Goal: Task Accomplishment & Management: Complete application form

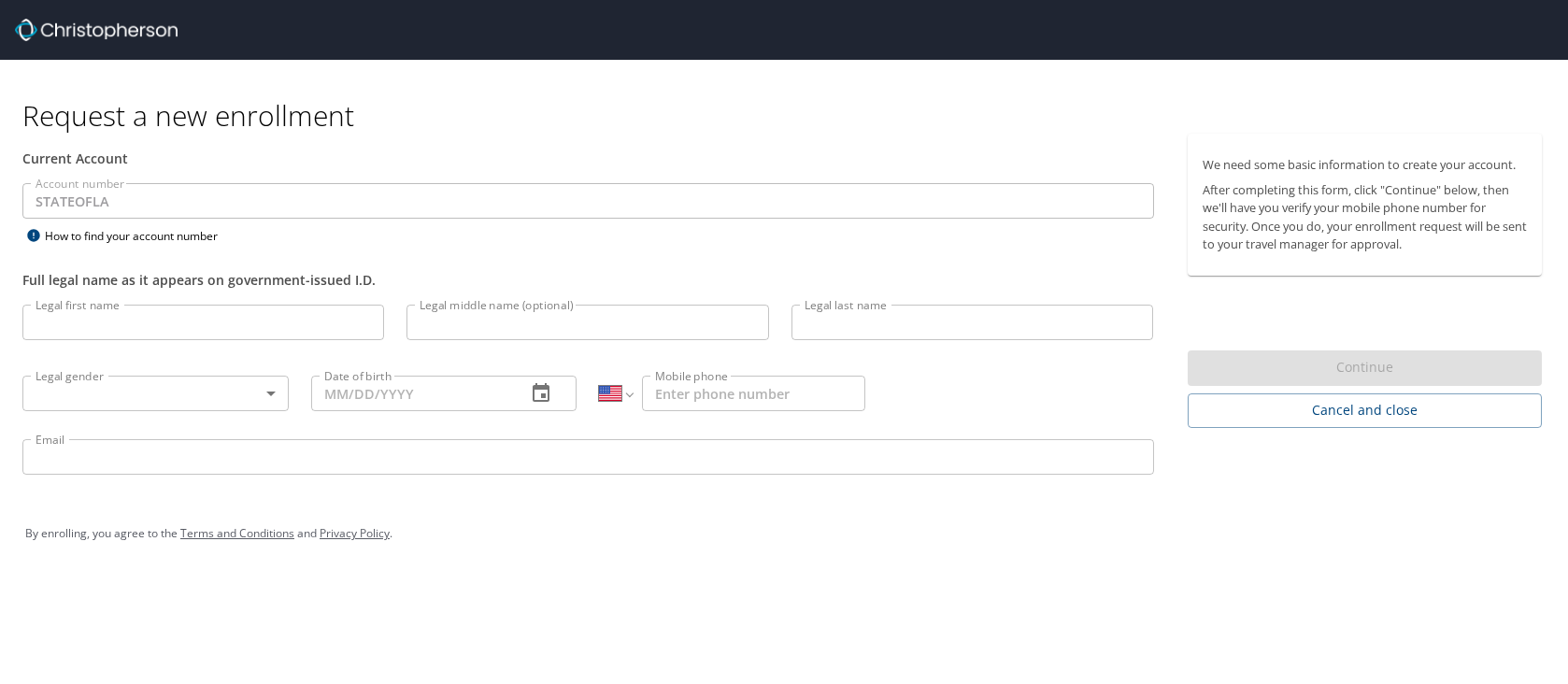
select select "US"
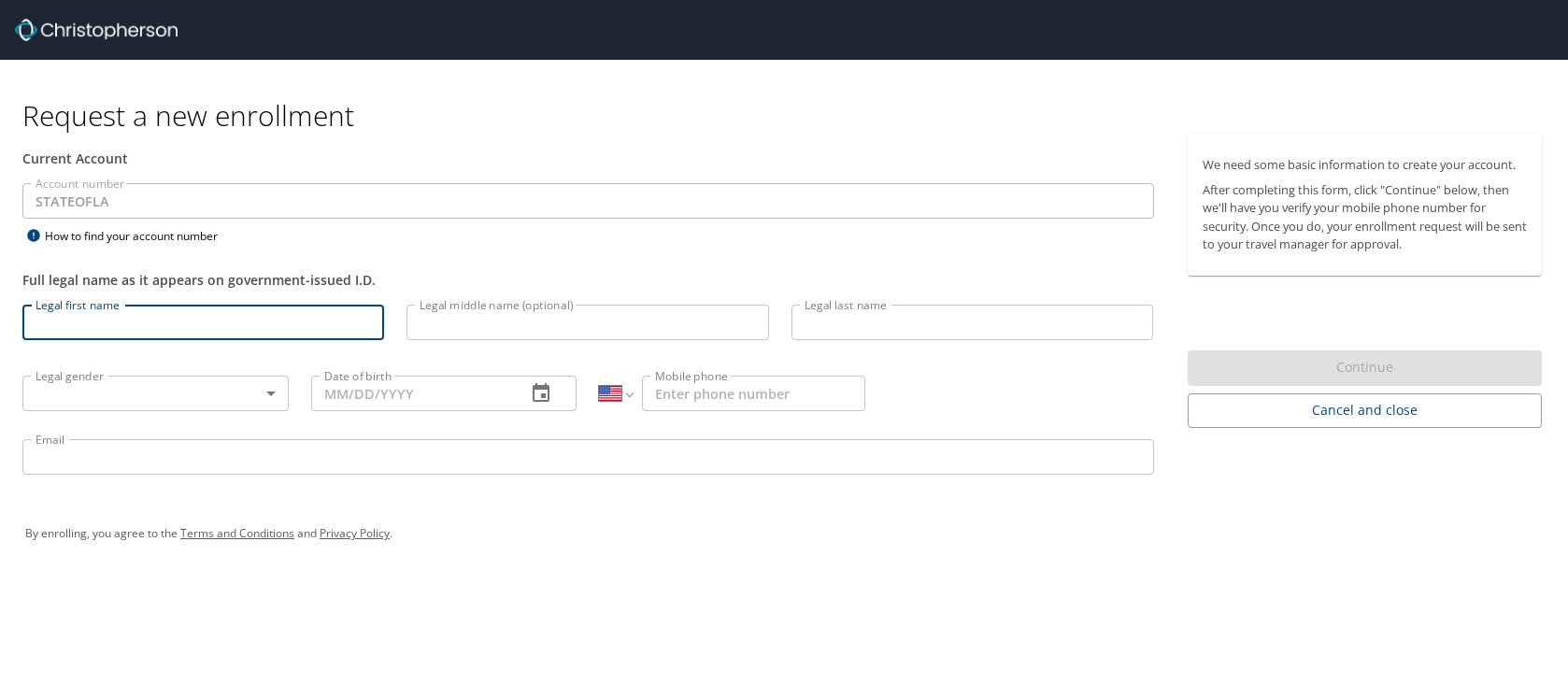
click at [186, 324] on input "Legal first name" at bounding box center [203, 321] width 362 height 36
type input "[PERSON_NAME]"
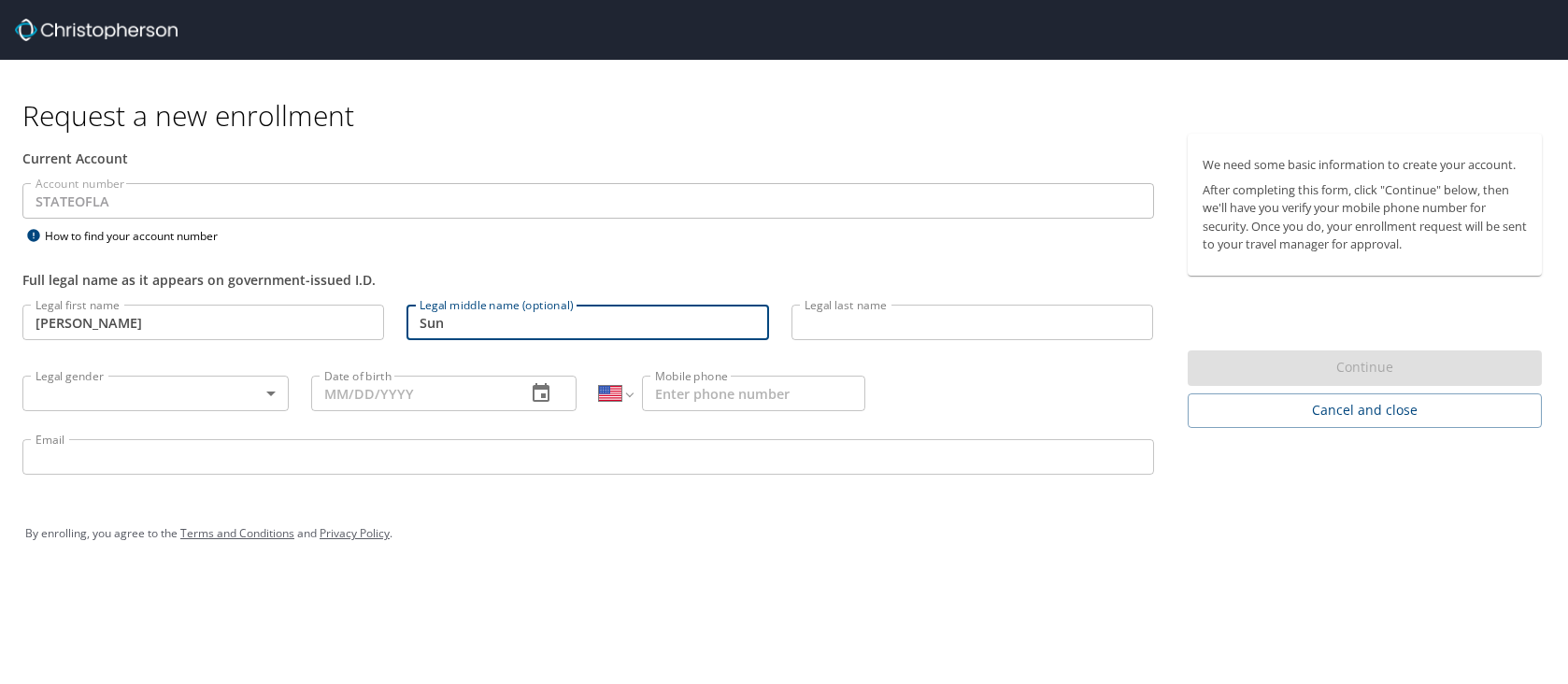
type input "Sun"
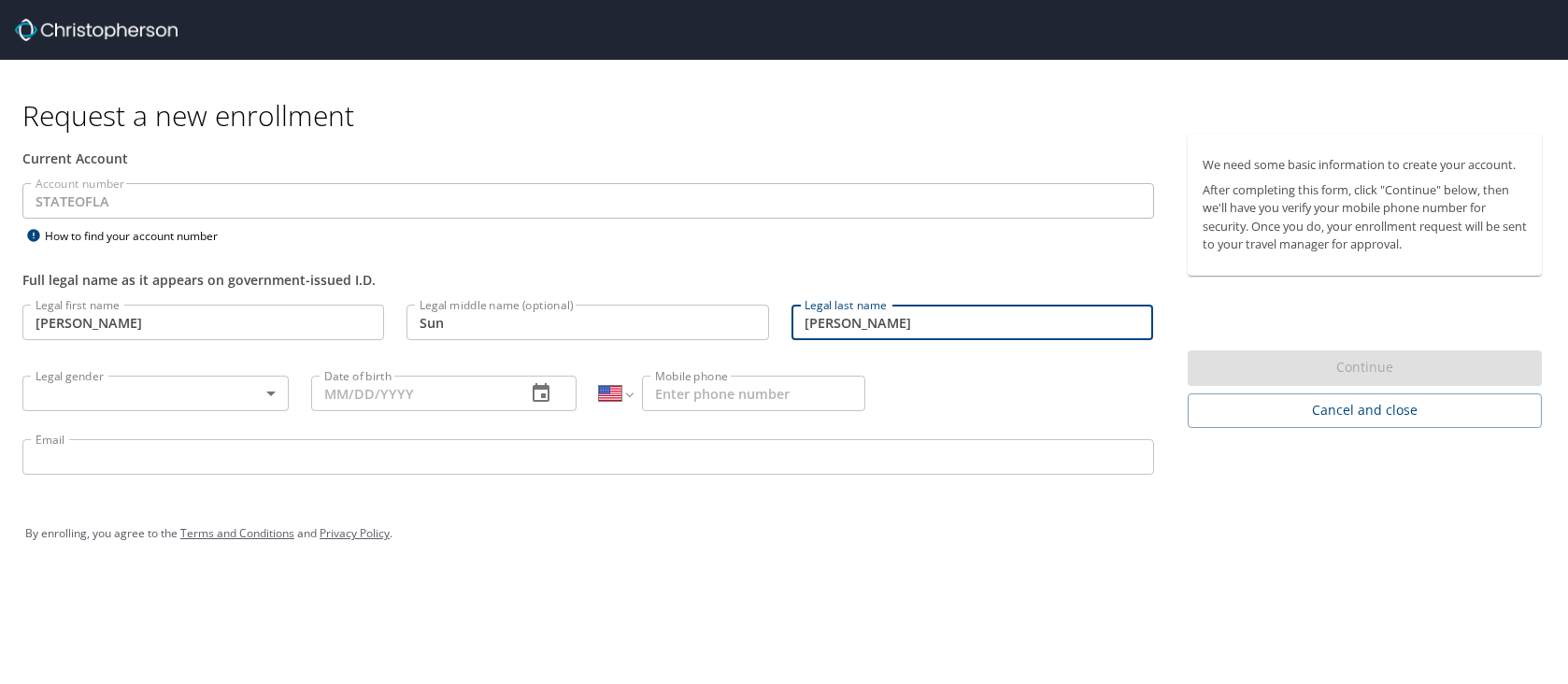
type input "Schulte"
click at [116, 398] on body "Request a new enrollment Current Account Account number STATEOFLA Account numbe…" at bounding box center [784, 342] width 1568 height 684
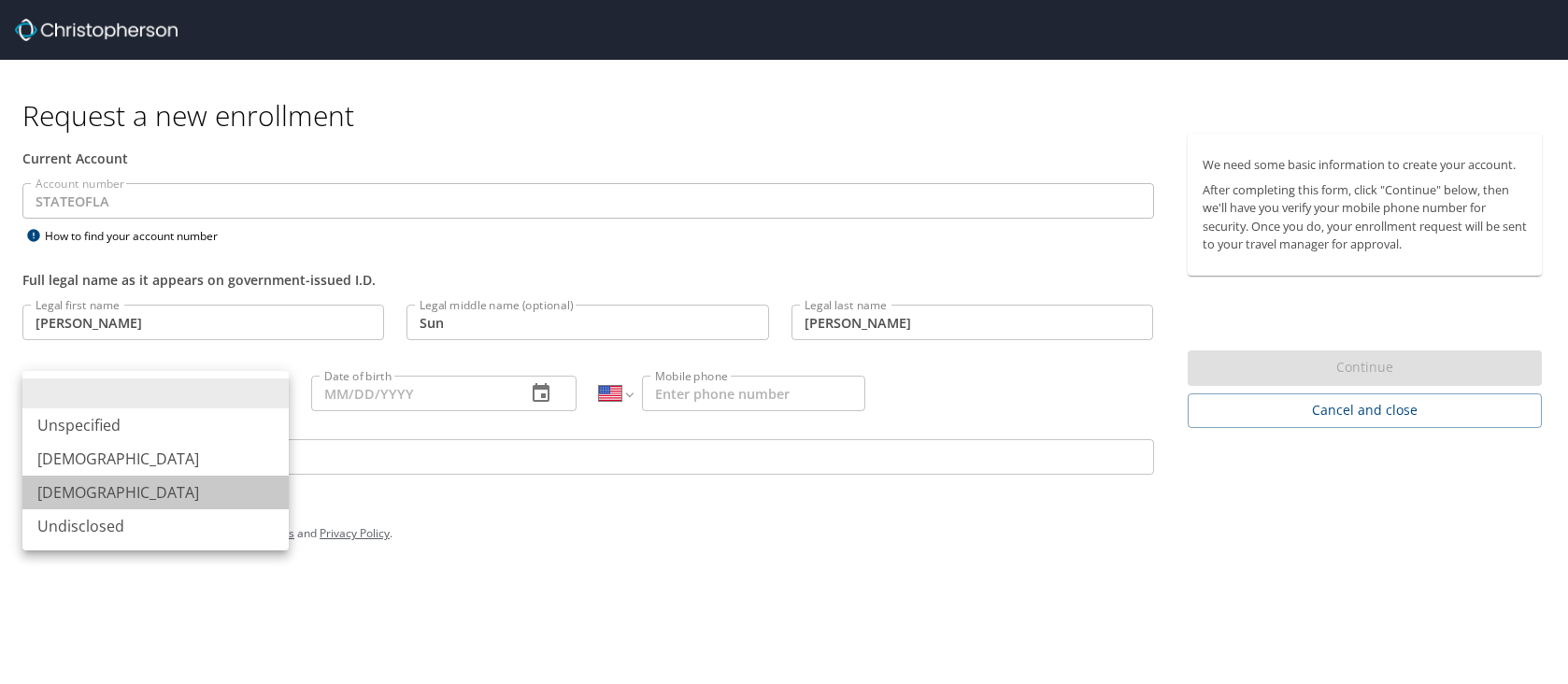
click at [102, 494] on li "Female" at bounding box center [155, 492] width 267 height 34
type input "Female"
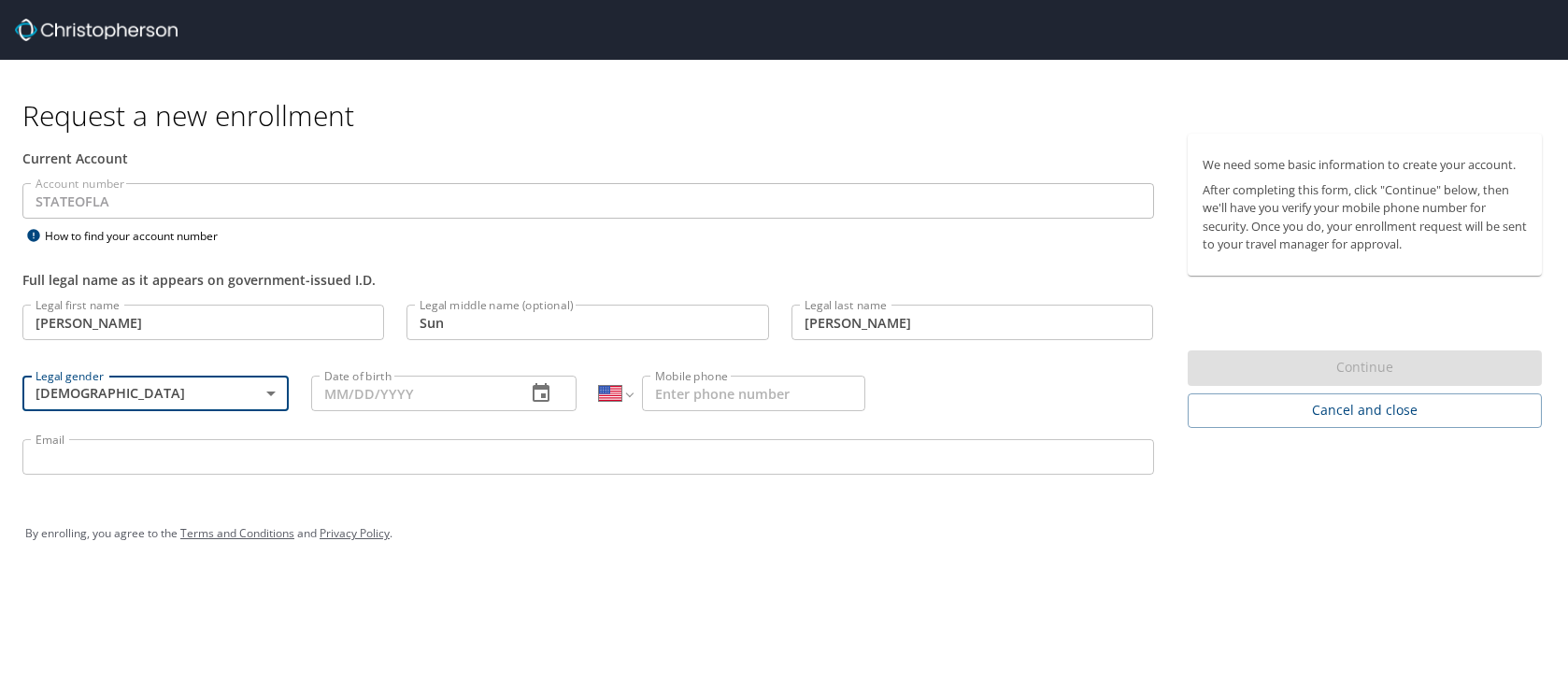
click at [355, 388] on input "Date of birth" at bounding box center [411, 393] width 201 height 36
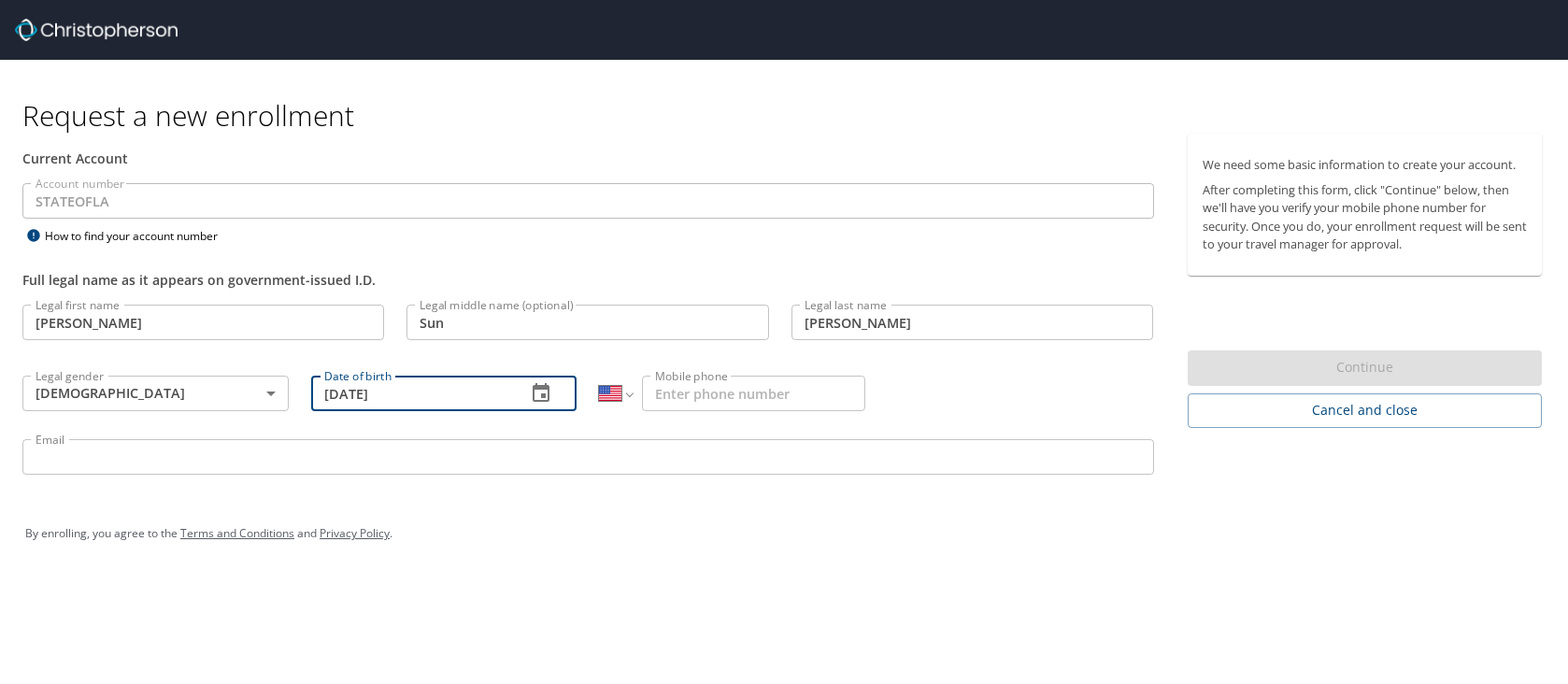
type input "05/07/1989"
click at [714, 399] on input "Mobile phone" at bounding box center [754, 393] width 223 height 36
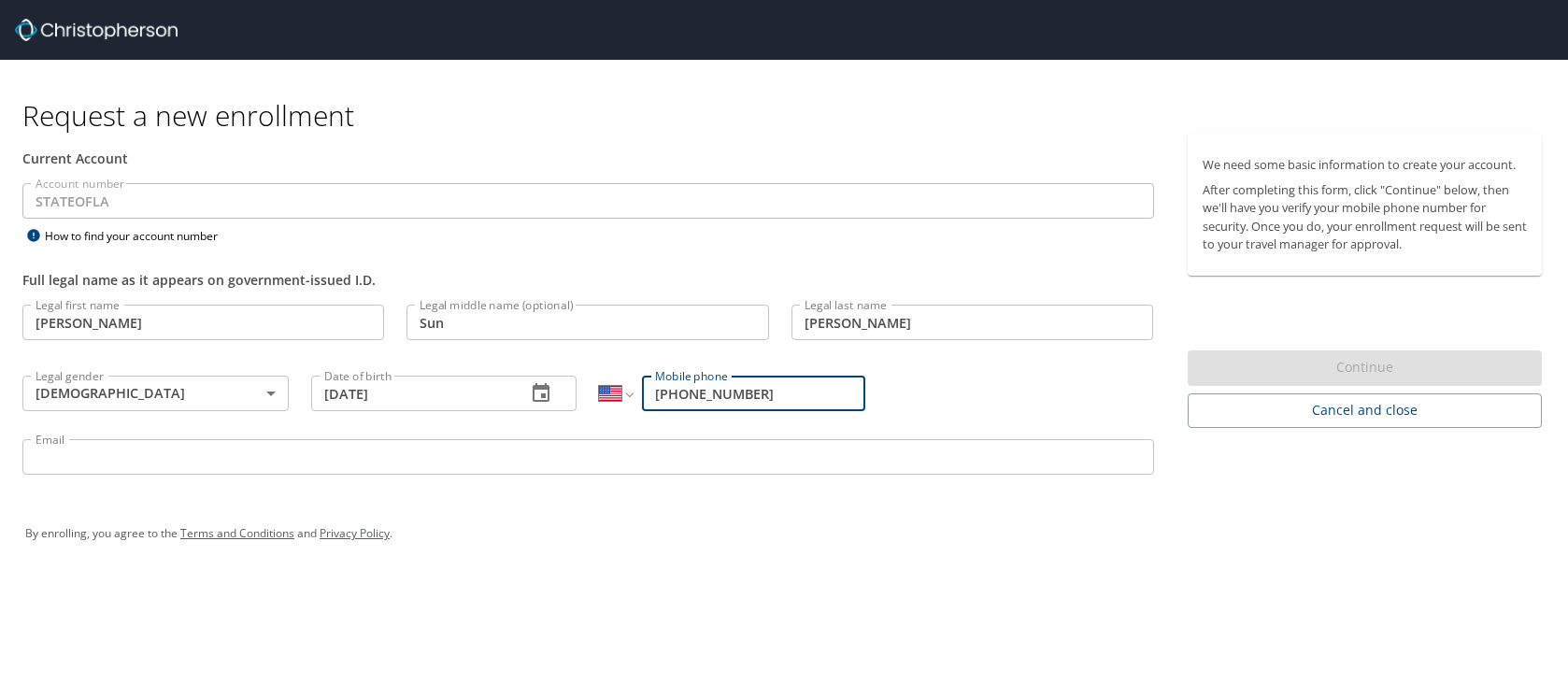
type input "(605) 670-9295"
click at [661, 458] on input "Email" at bounding box center [588, 456] width 1132 height 36
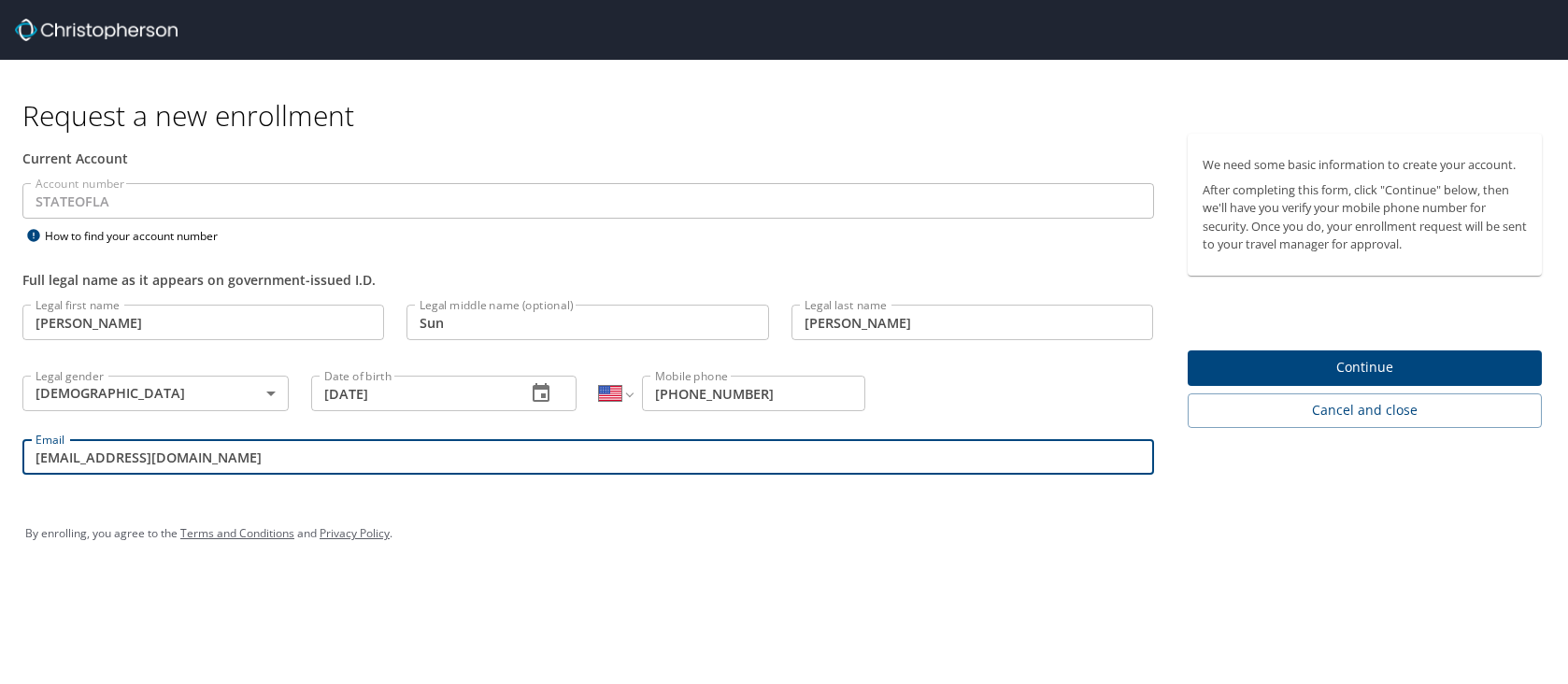
type input "ksc003@lsuhs.edu"
click at [1246, 362] on span "Continue" at bounding box center [1365, 367] width 325 height 23
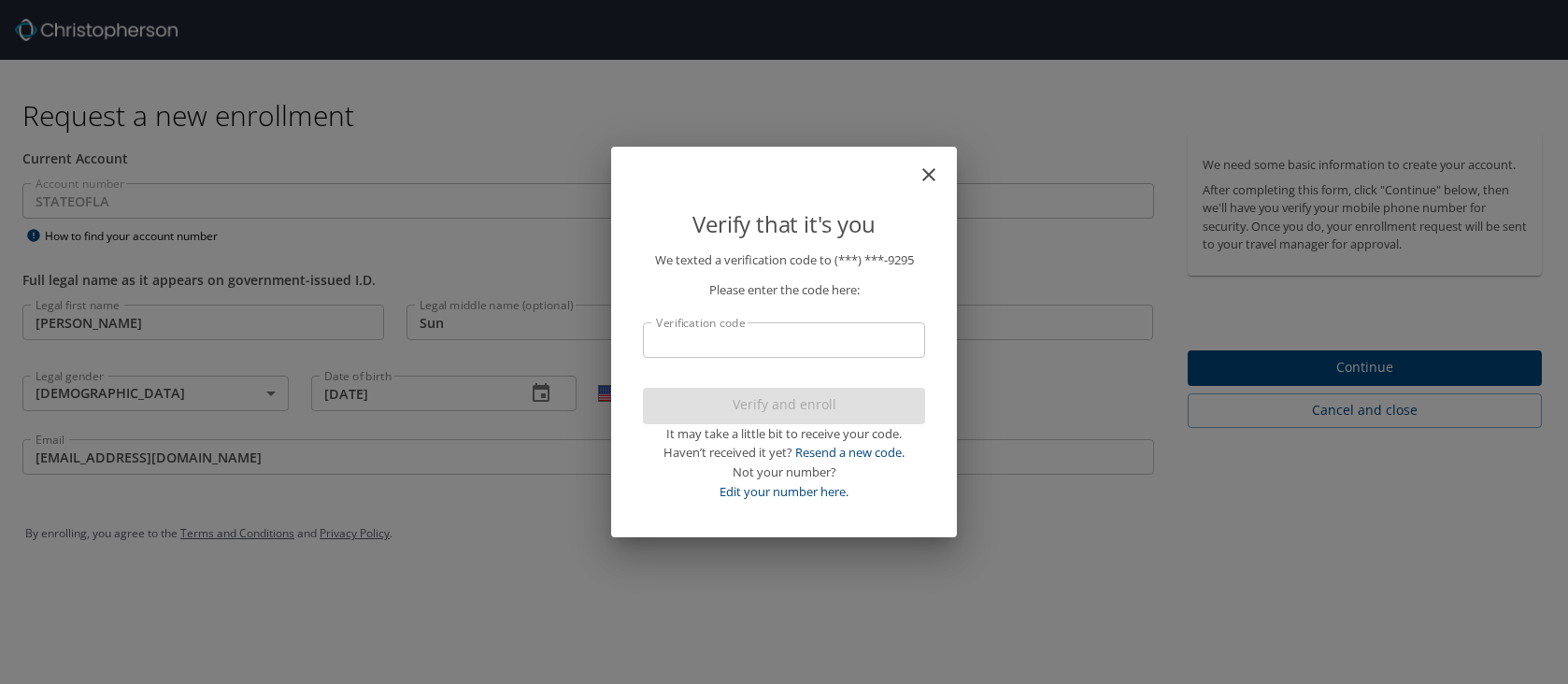
click at [832, 341] on input "Verification code" at bounding box center [784, 340] width 282 height 36
type input "552100"
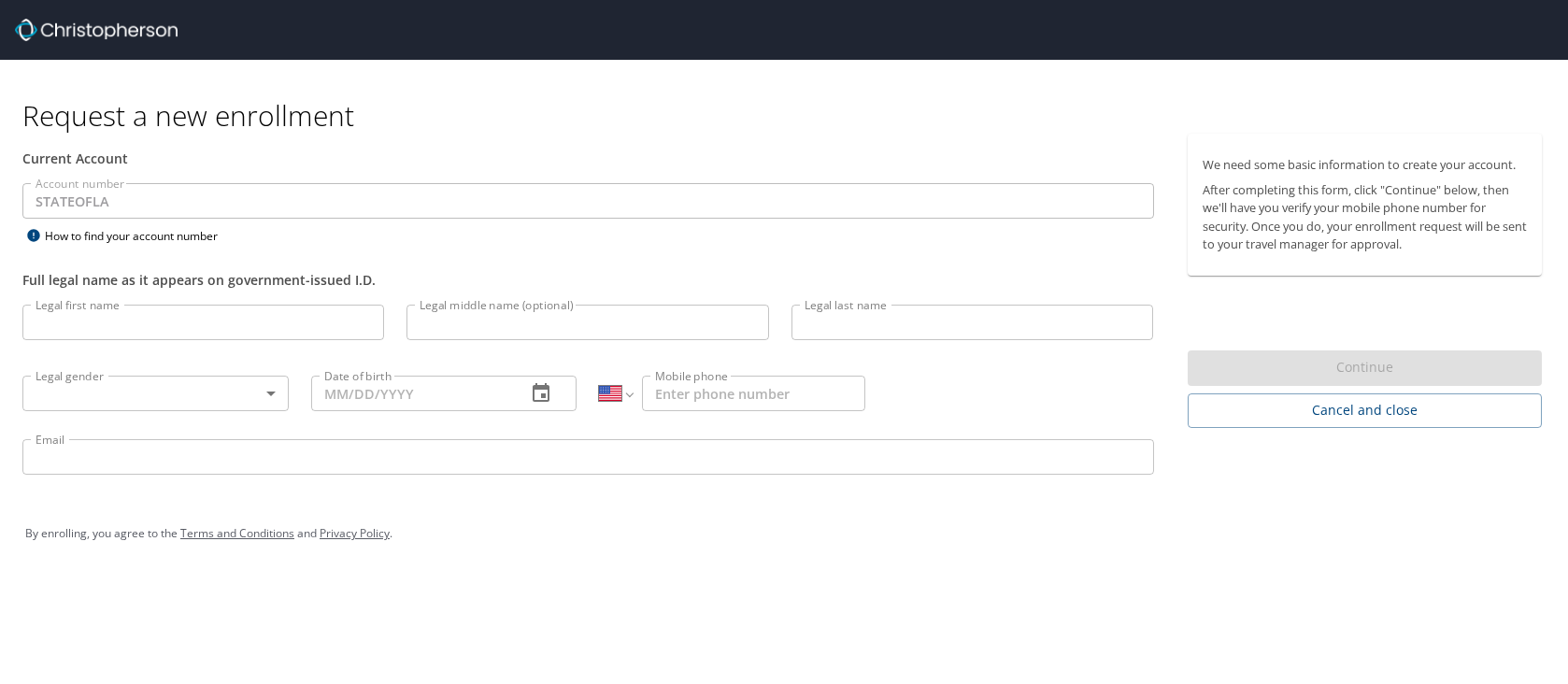
select select "US"
click at [190, 312] on input "Legal first name" at bounding box center [203, 321] width 362 height 36
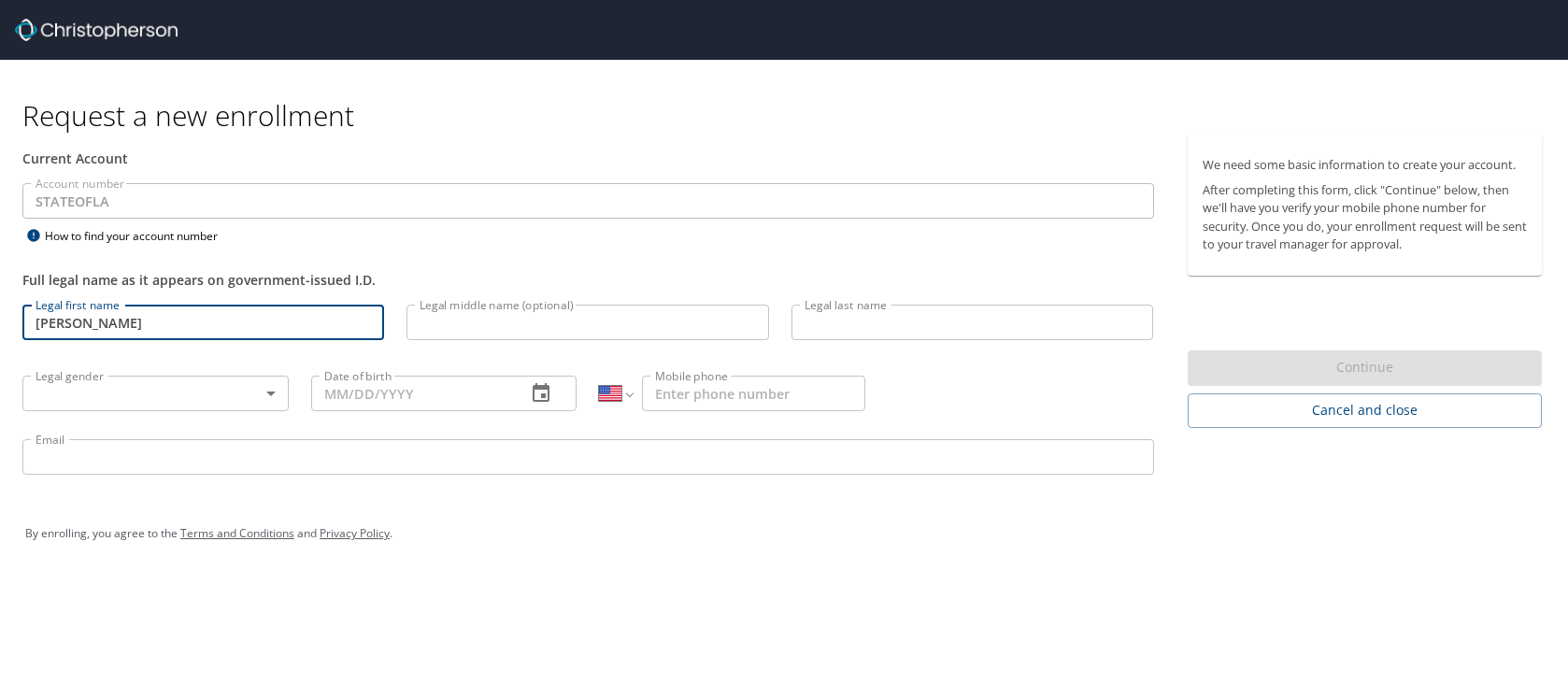
type input "Kelly"
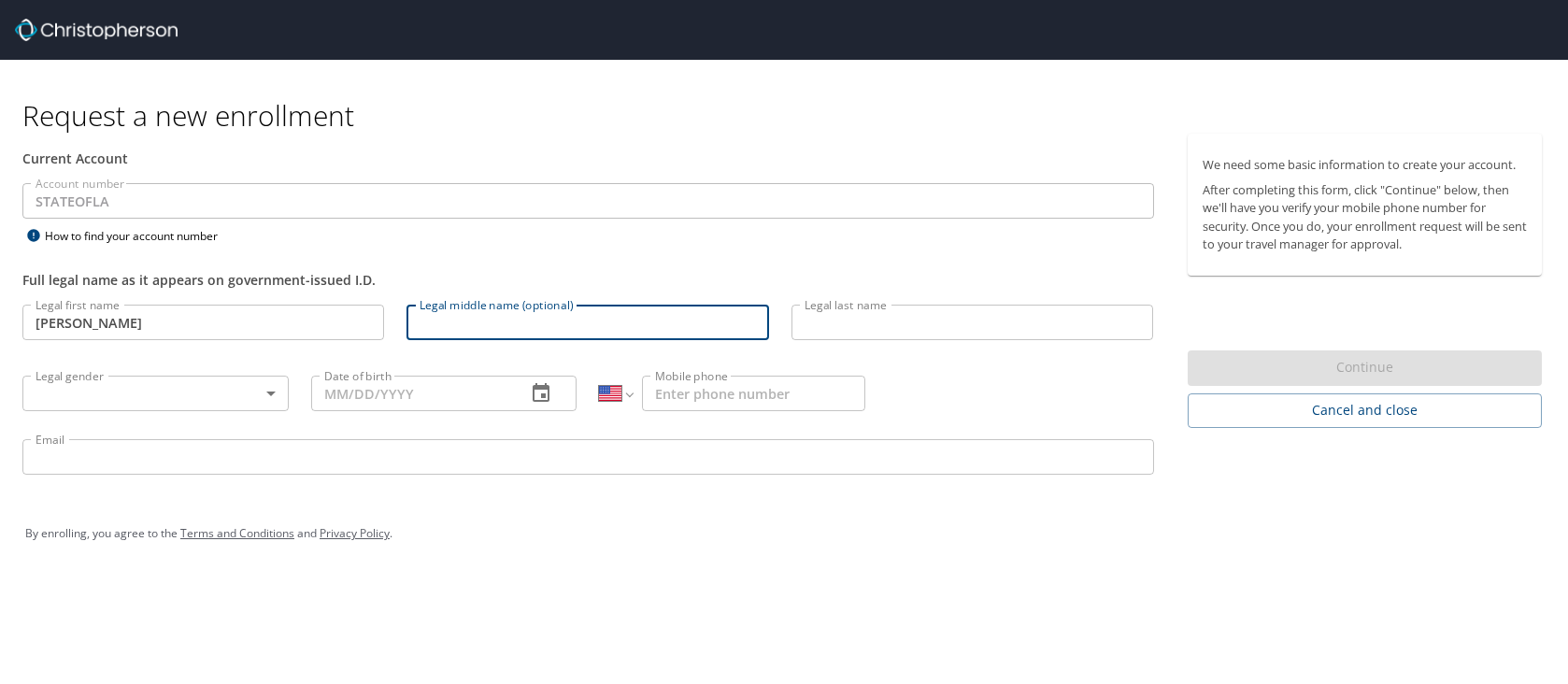
type input "A"
type input "Sun"
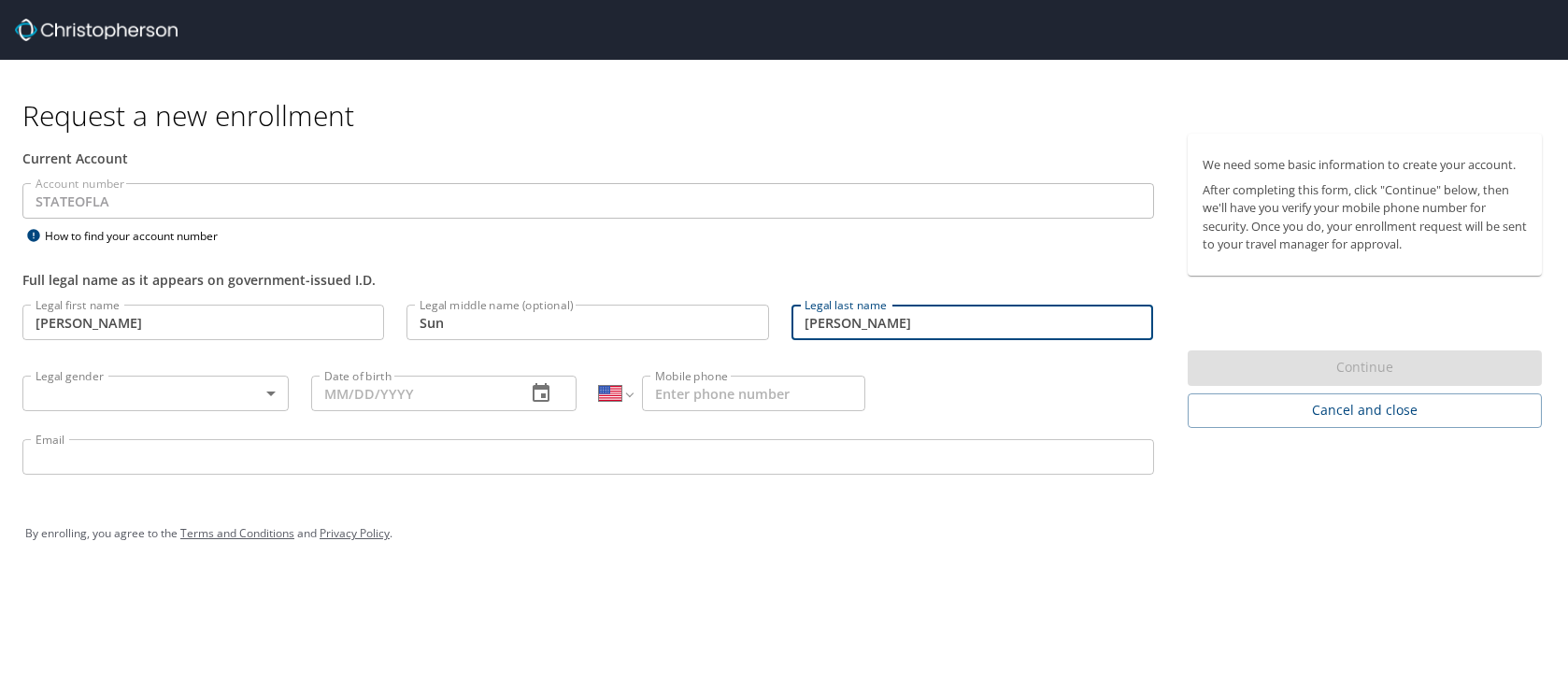
type input "Schulte"
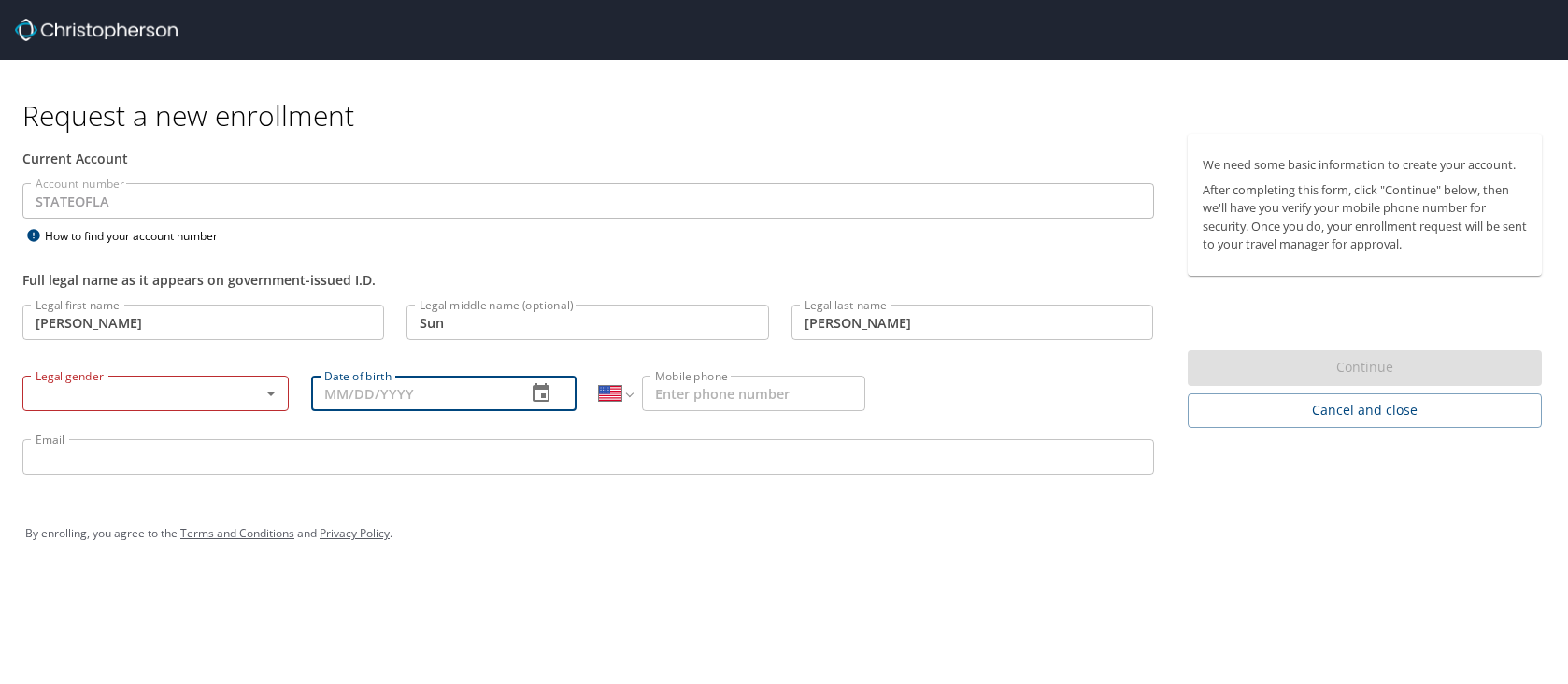
click at [206, 398] on body "Request a new enrollment Current Account Account number STATEOFLA Account numbe…" at bounding box center [784, 342] width 1568 height 684
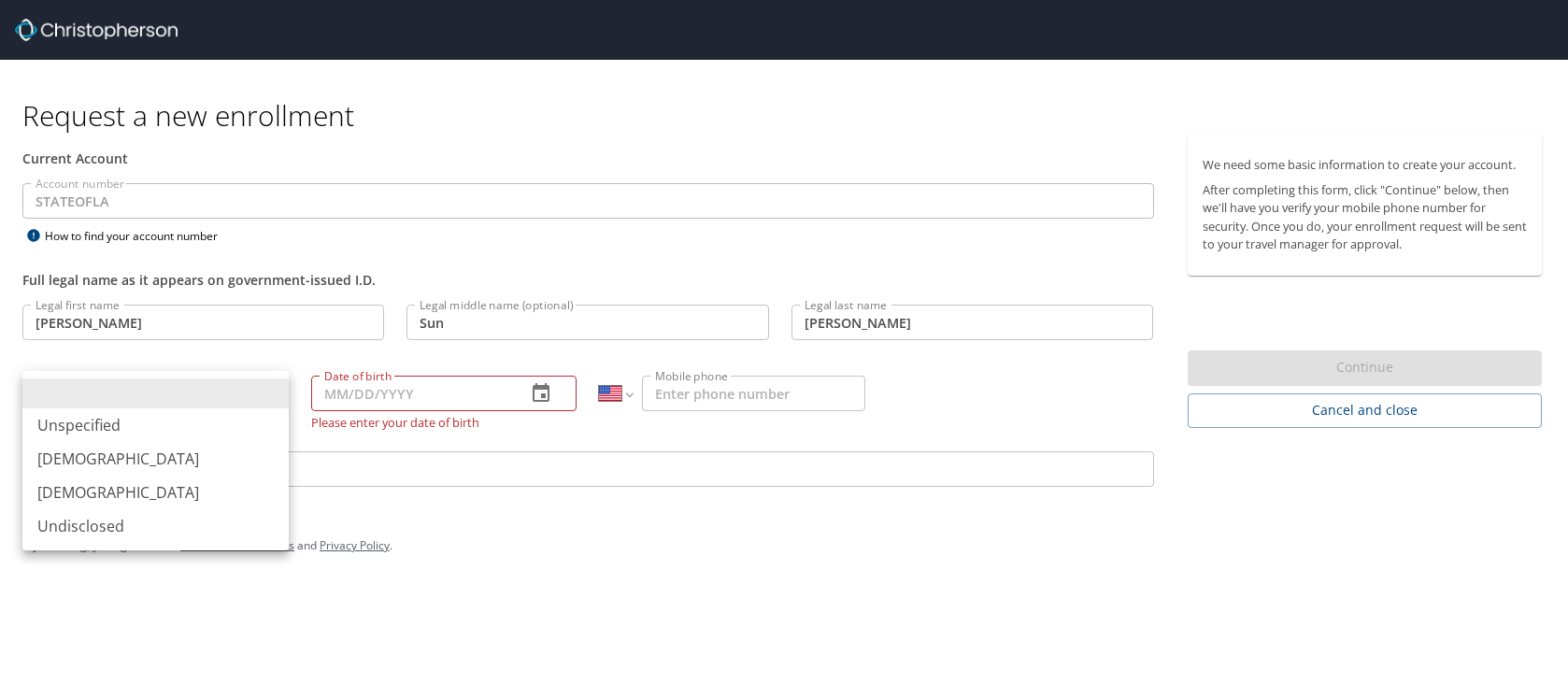
click at [143, 496] on li "Female" at bounding box center [155, 492] width 267 height 34
type input "Female"
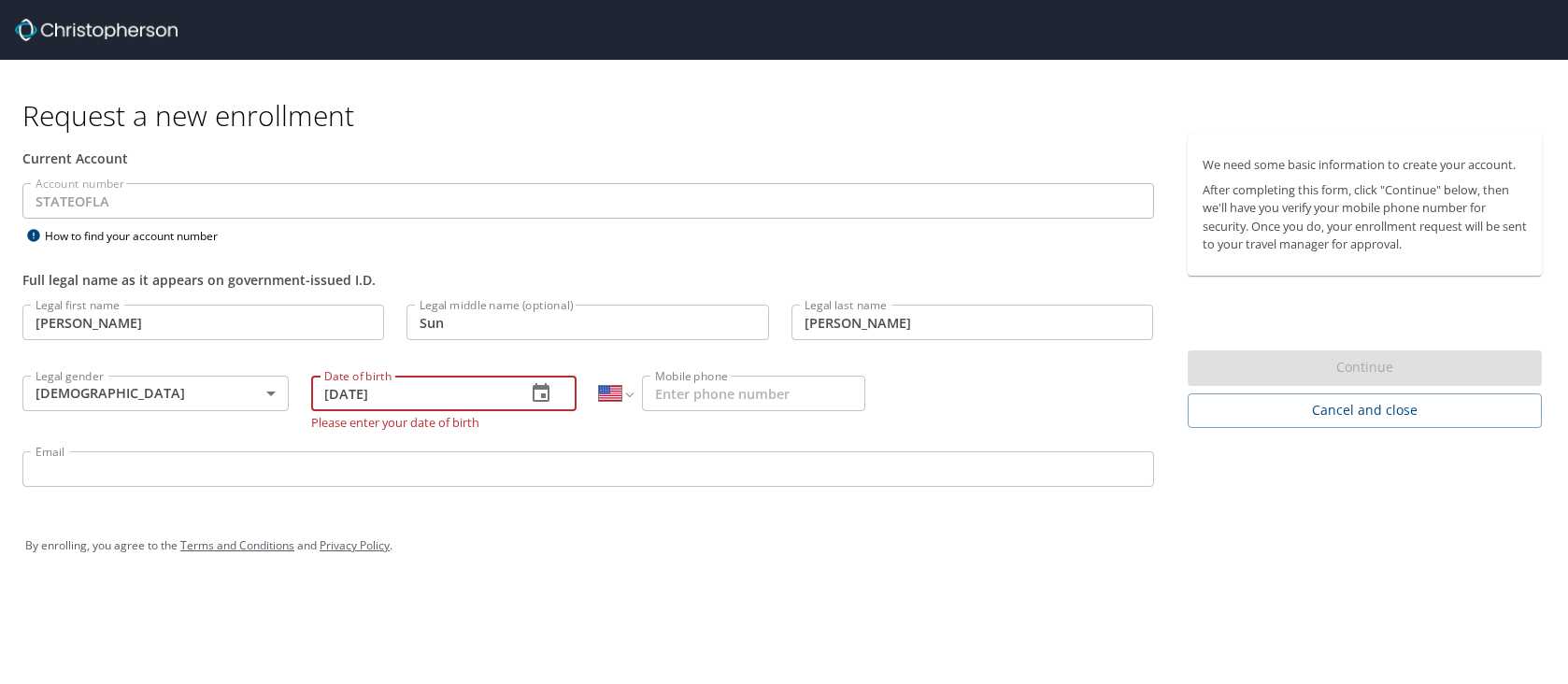
type input "05/07/1989"
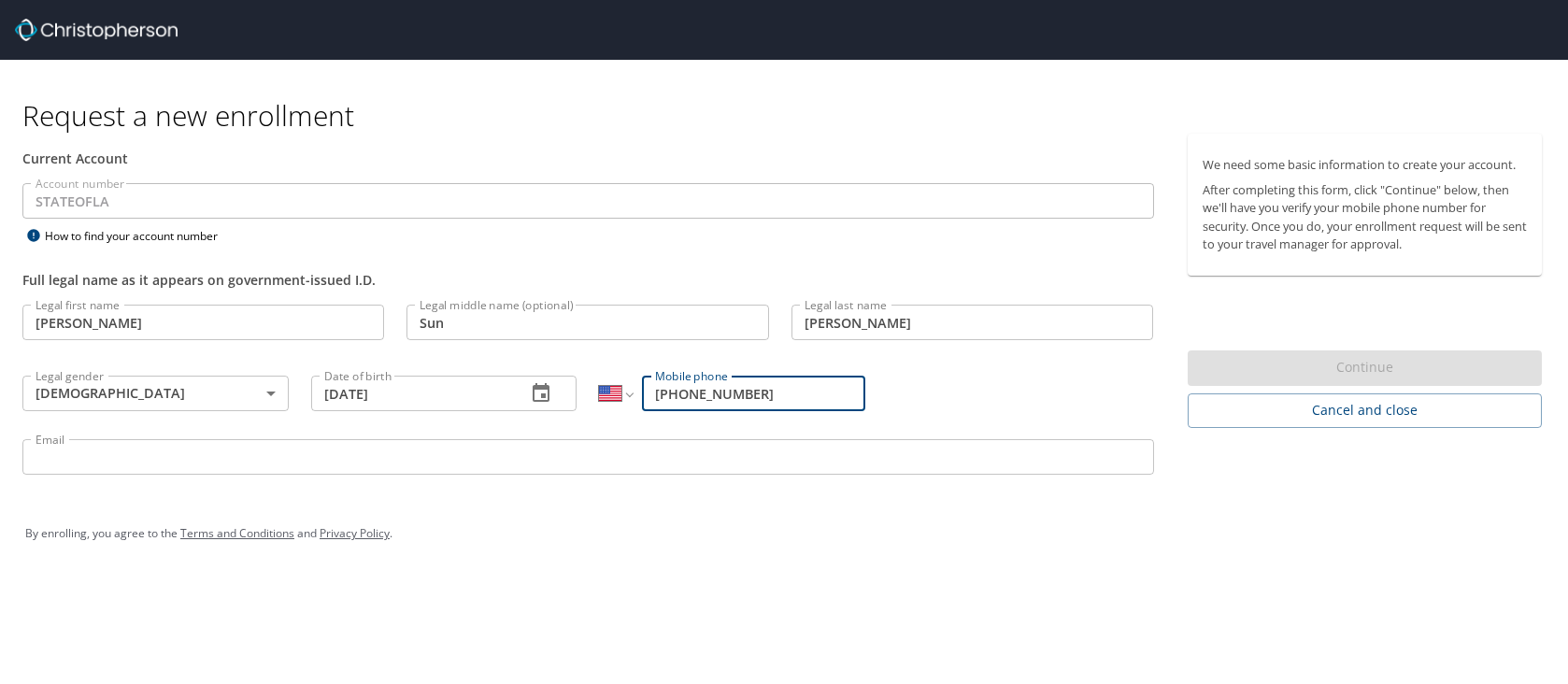
type input "(605) 670-9295"
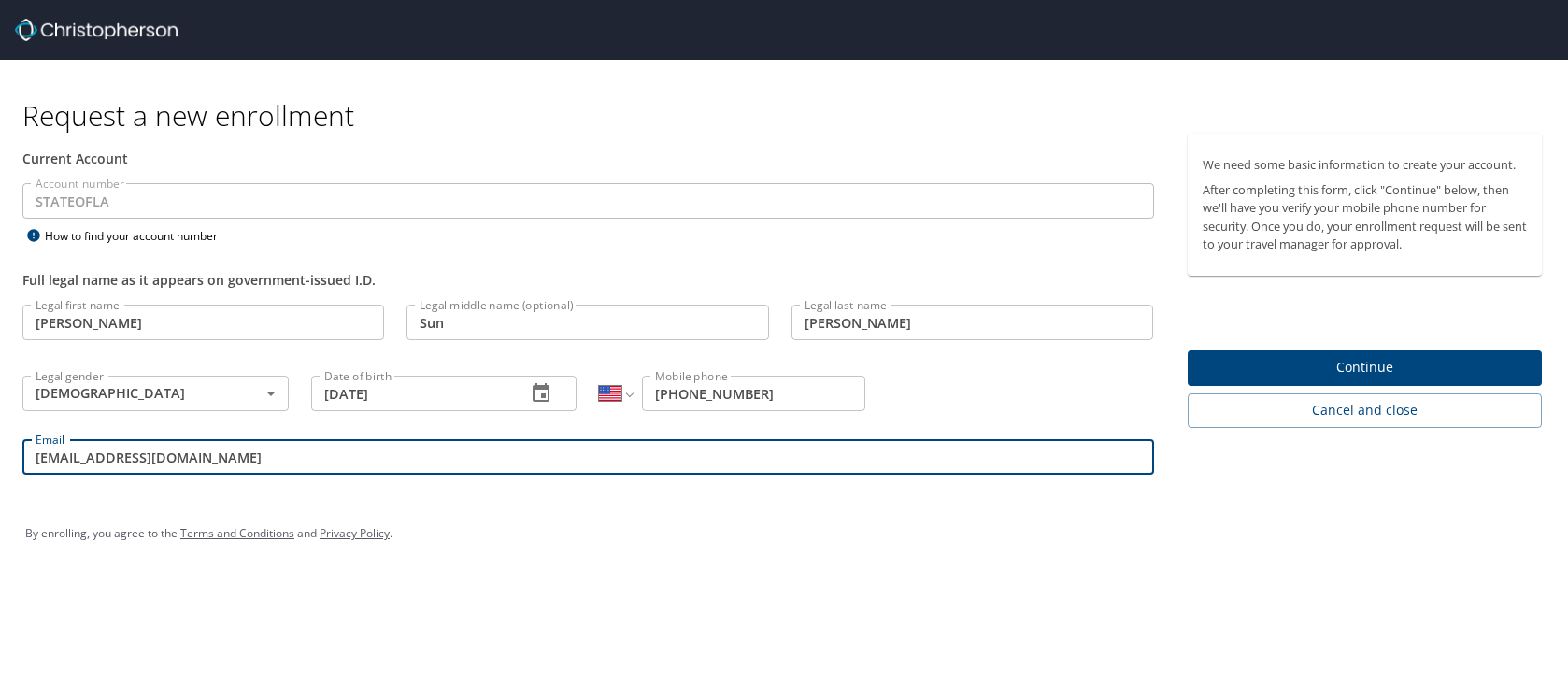
type input "ksc003@lsuhs.edu"
click at [1222, 372] on span "Continue" at bounding box center [1365, 367] width 325 height 23
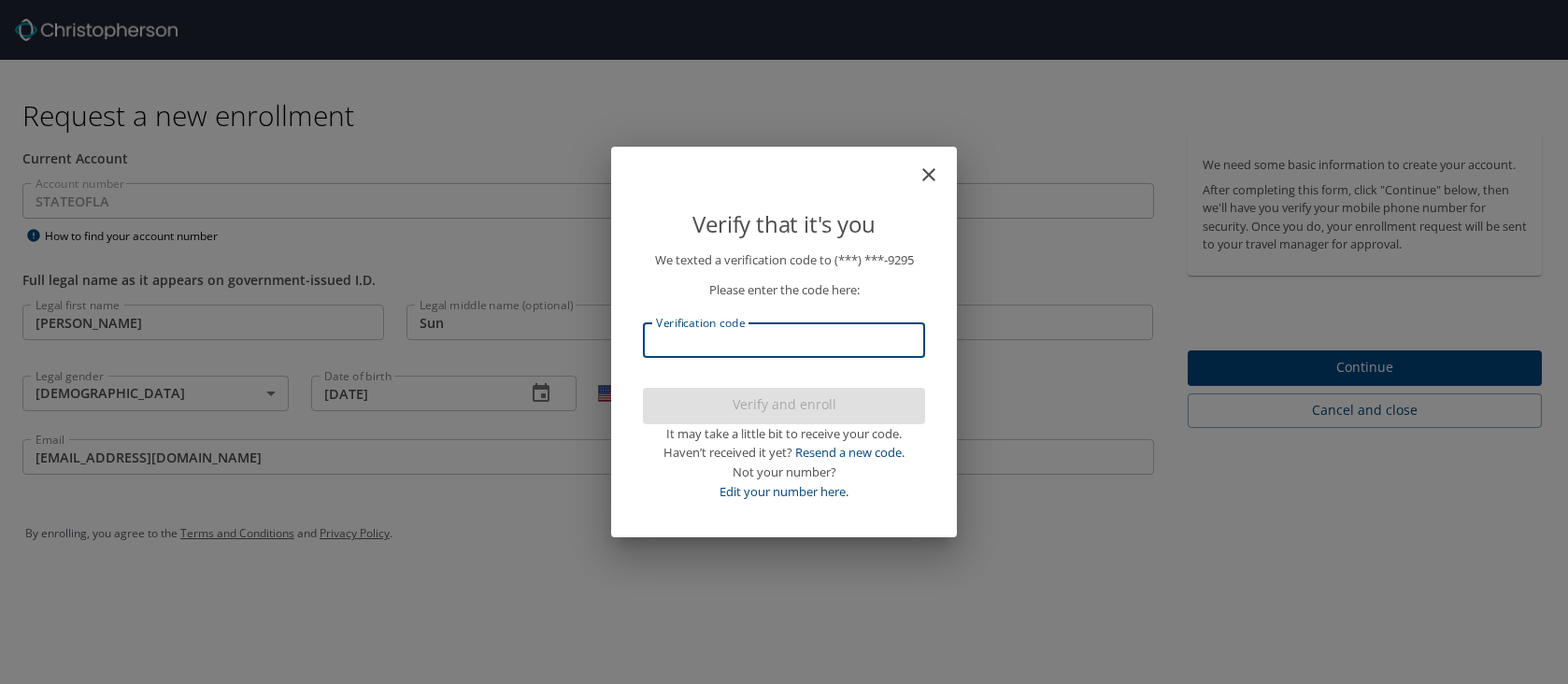
click at [885, 342] on input "Verification code" at bounding box center [784, 340] width 282 height 36
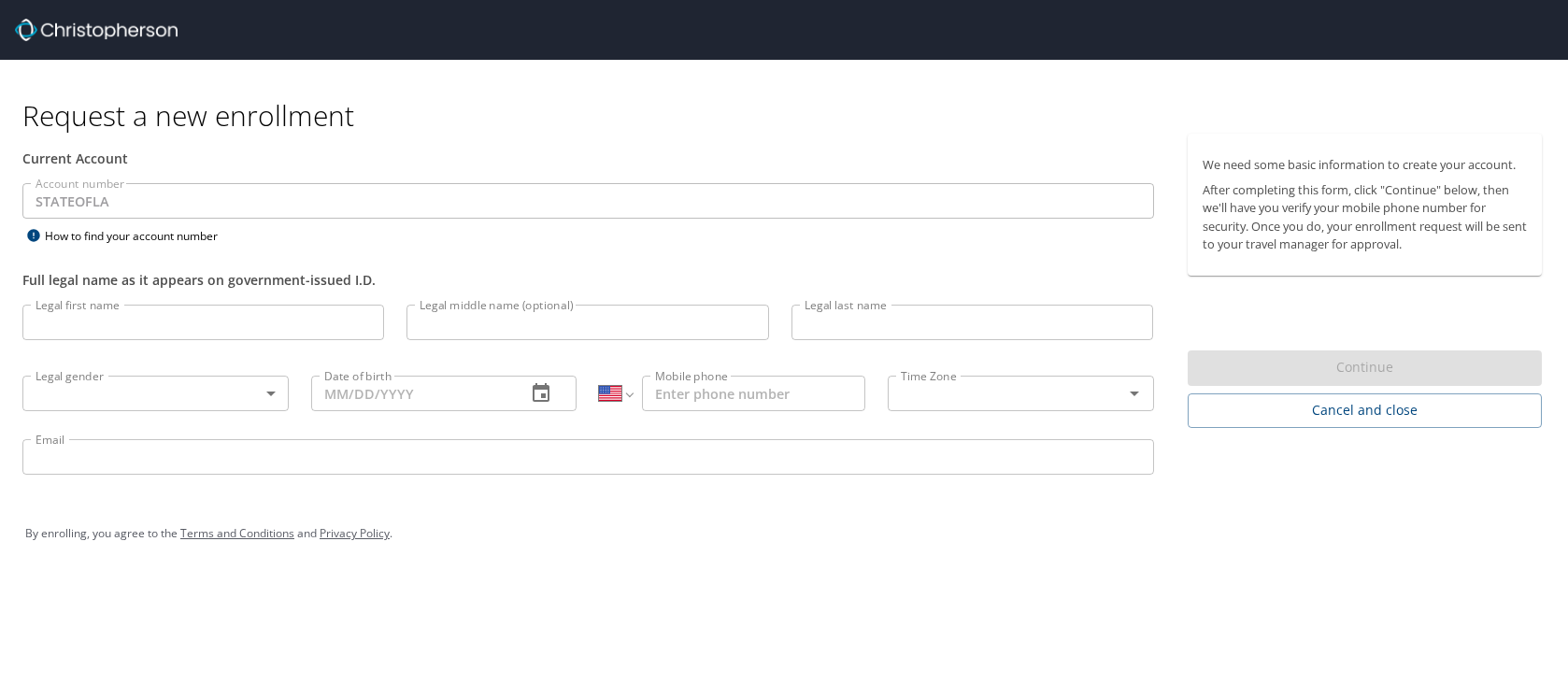
select select "US"
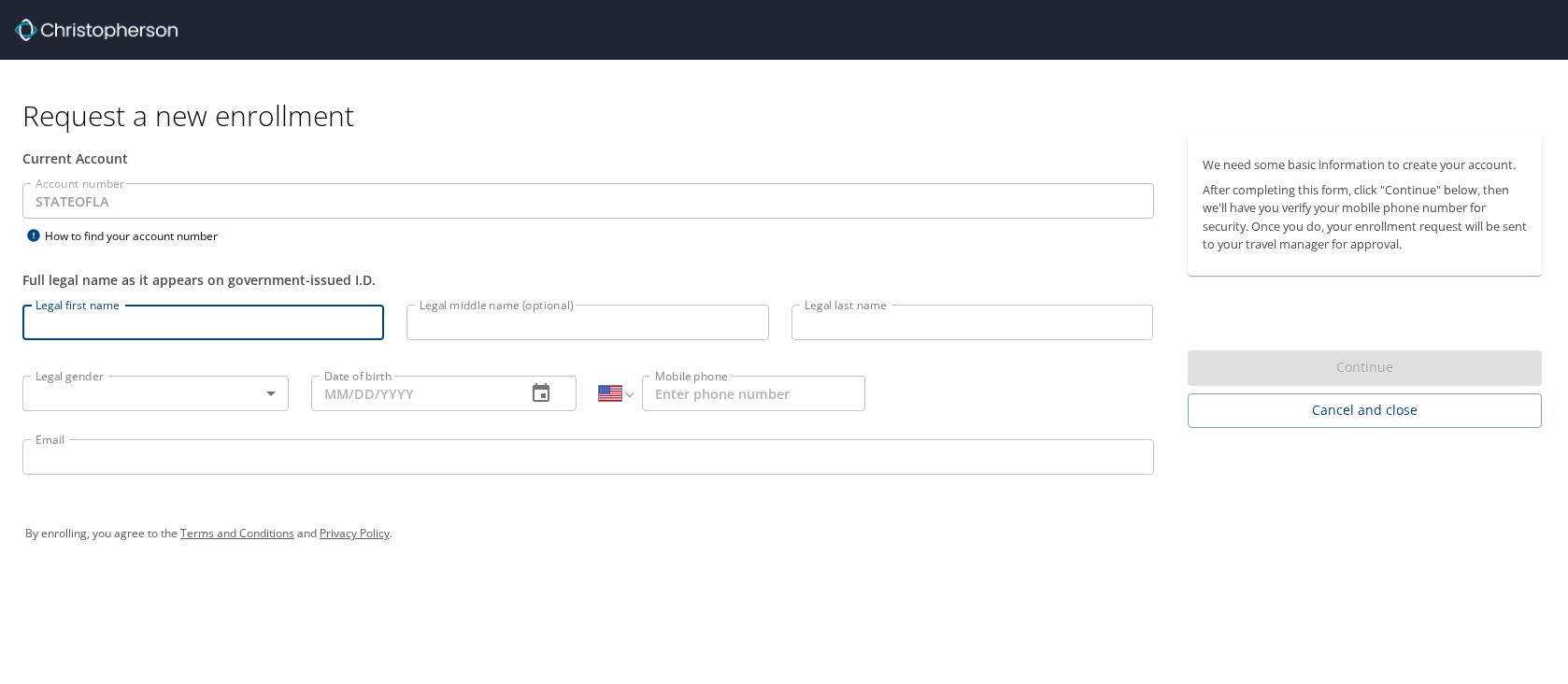
click at [244, 320] on input "Legal first name" at bounding box center [203, 321] width 362 height 36
type input "[PERSON_NAME]"
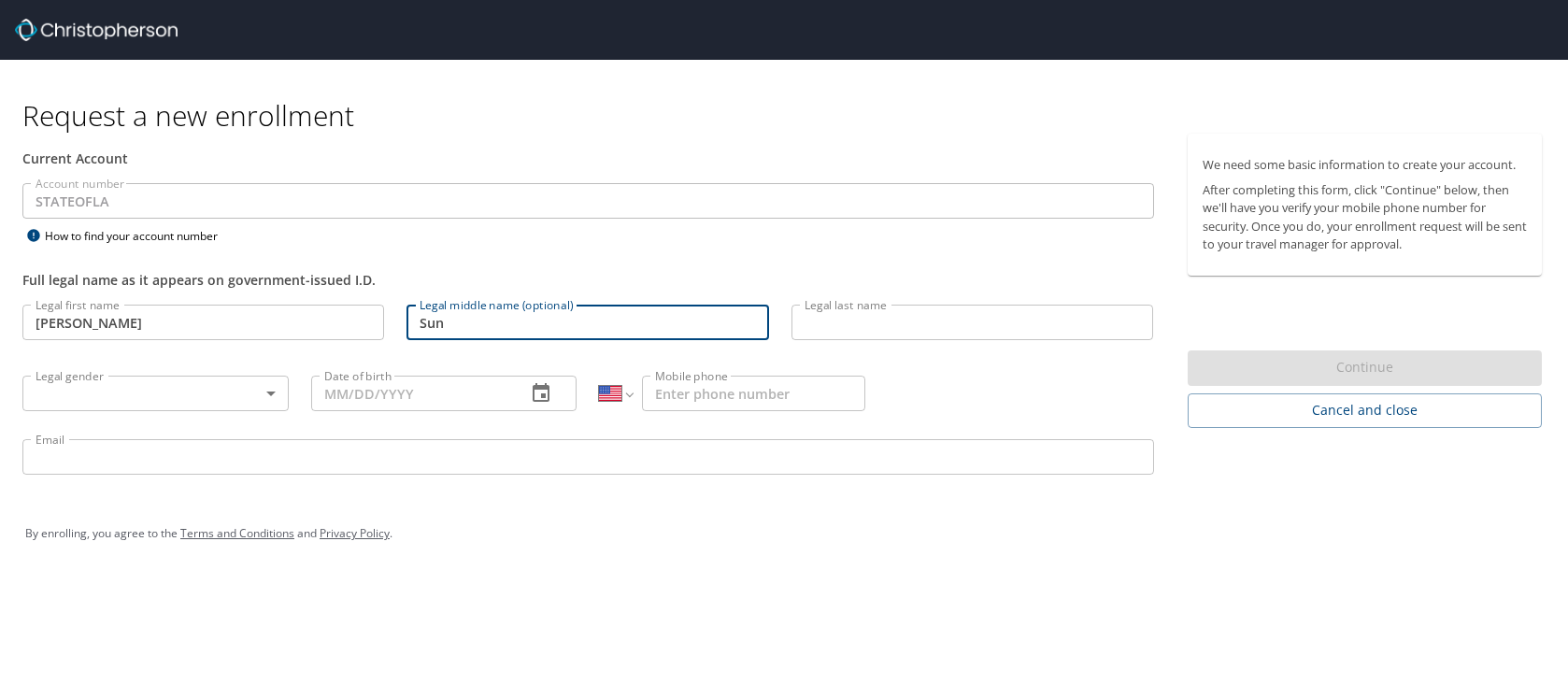
type input "Sun"
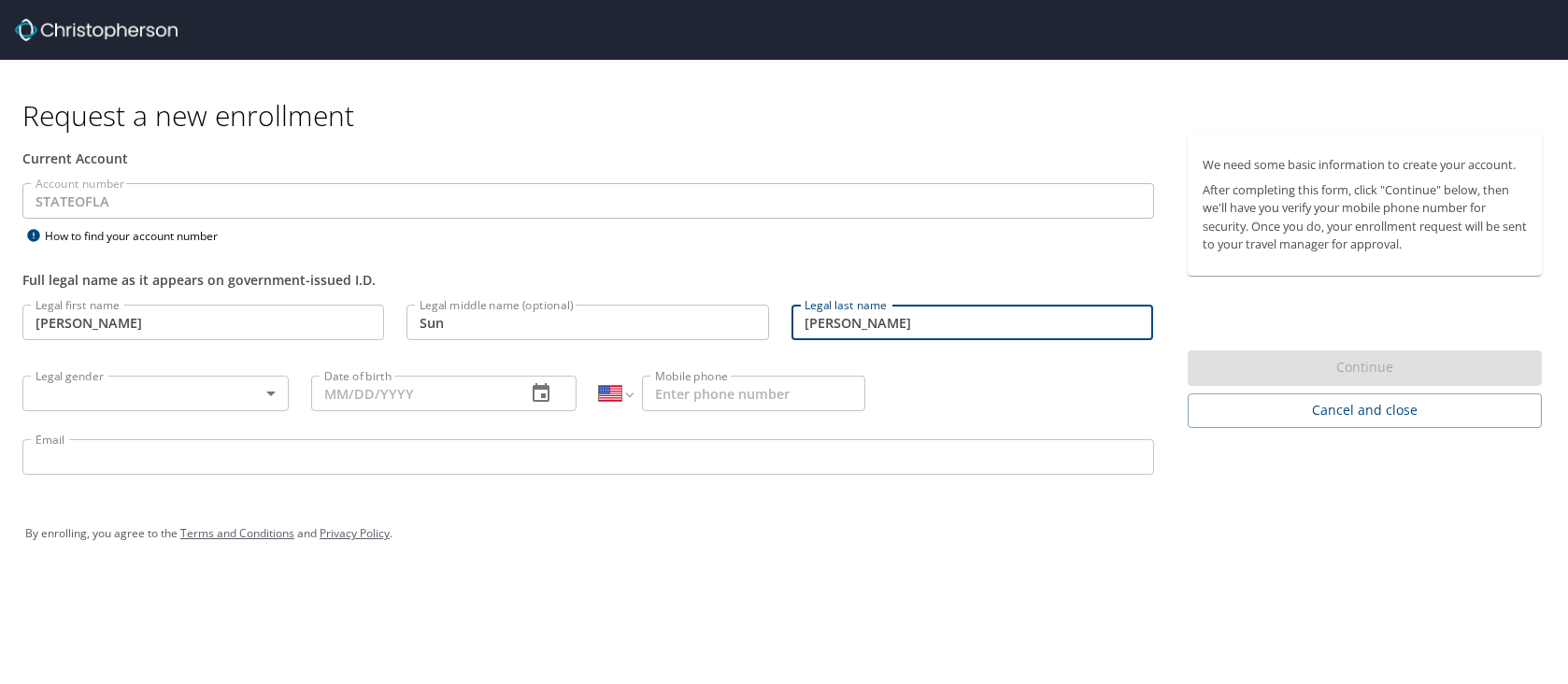
type input "[PERSON_NAME]"
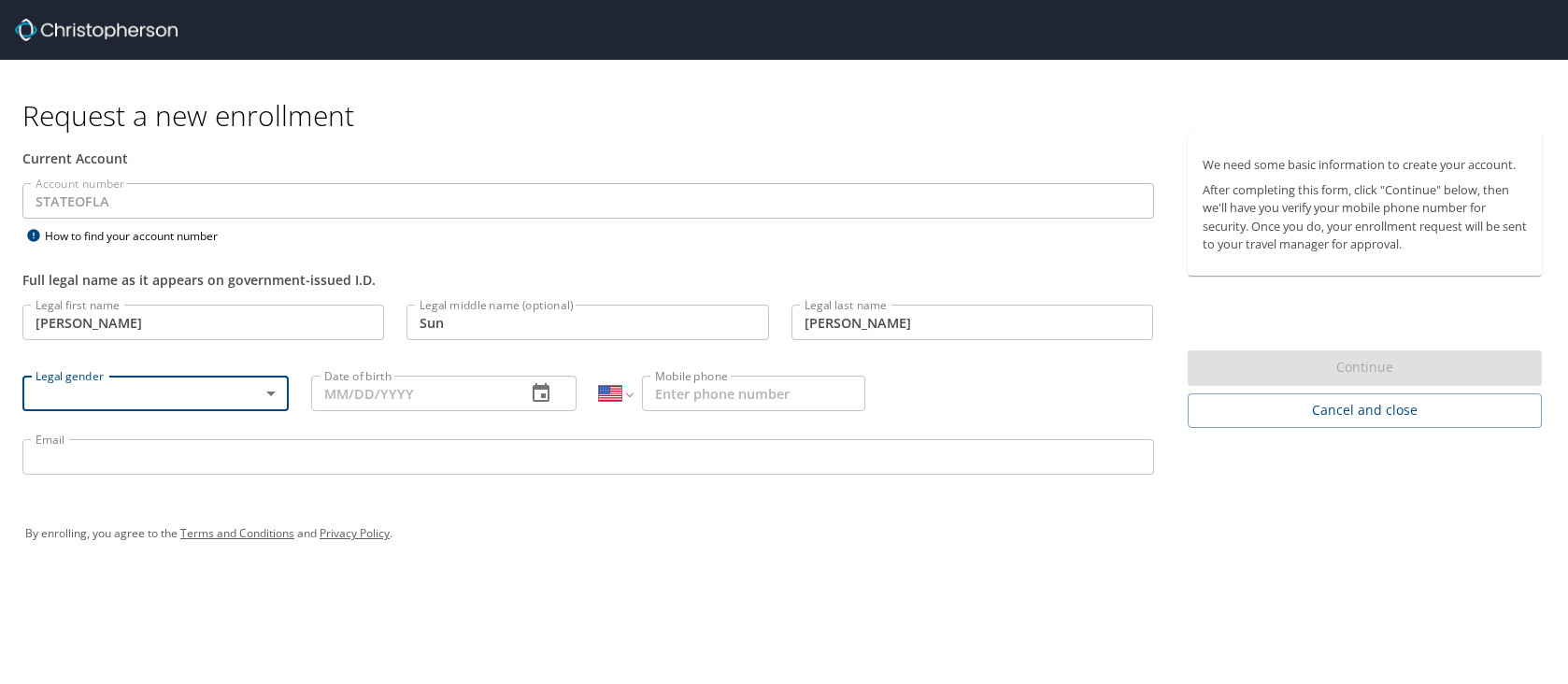
click at [71, 391] on body "Request a new enrollment Current Account Account number STATEOFLA Account numbe…" at bounding box center [784, 342] width 1568 height 684
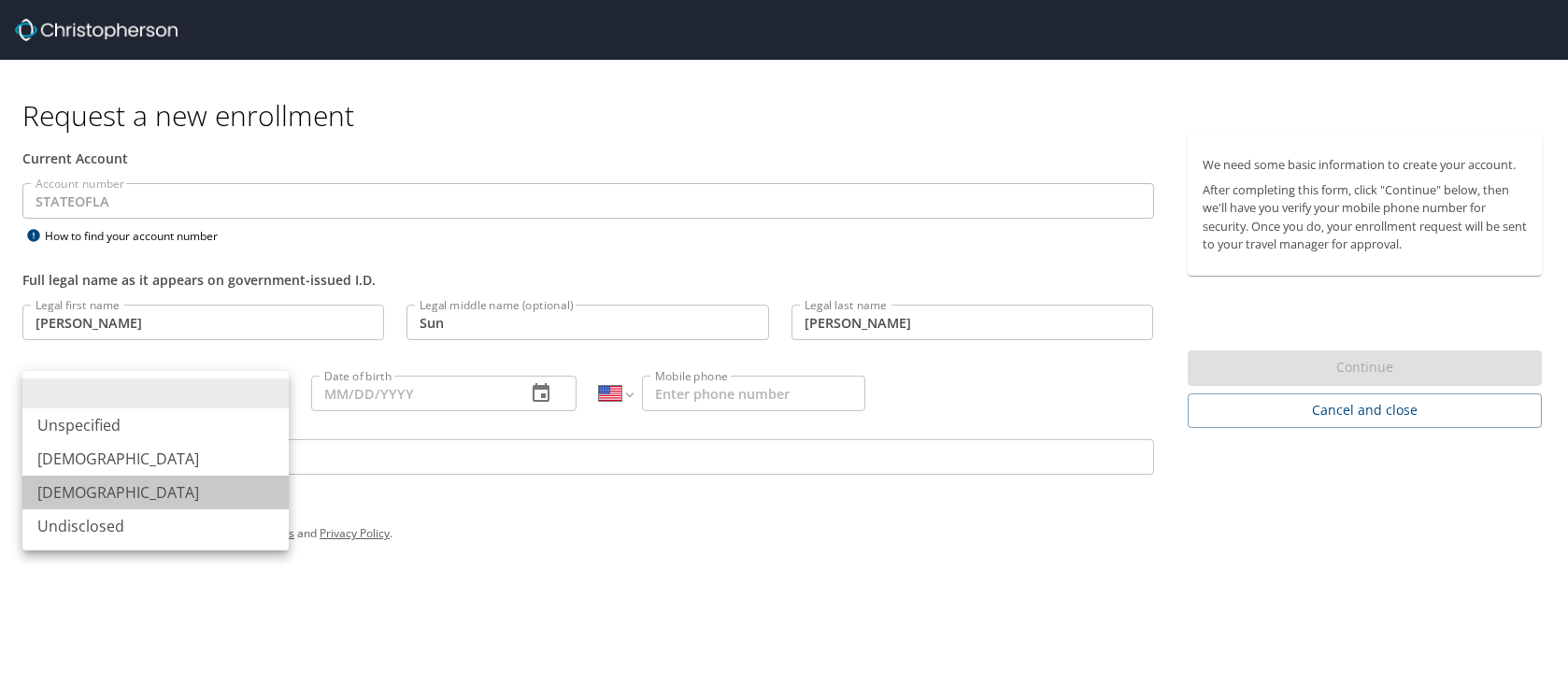
click at [80, 494] on li "[DEMOGRAPHIC_DATA]" at bounding box center [155, 492] width 267 height 34
type input "Female"
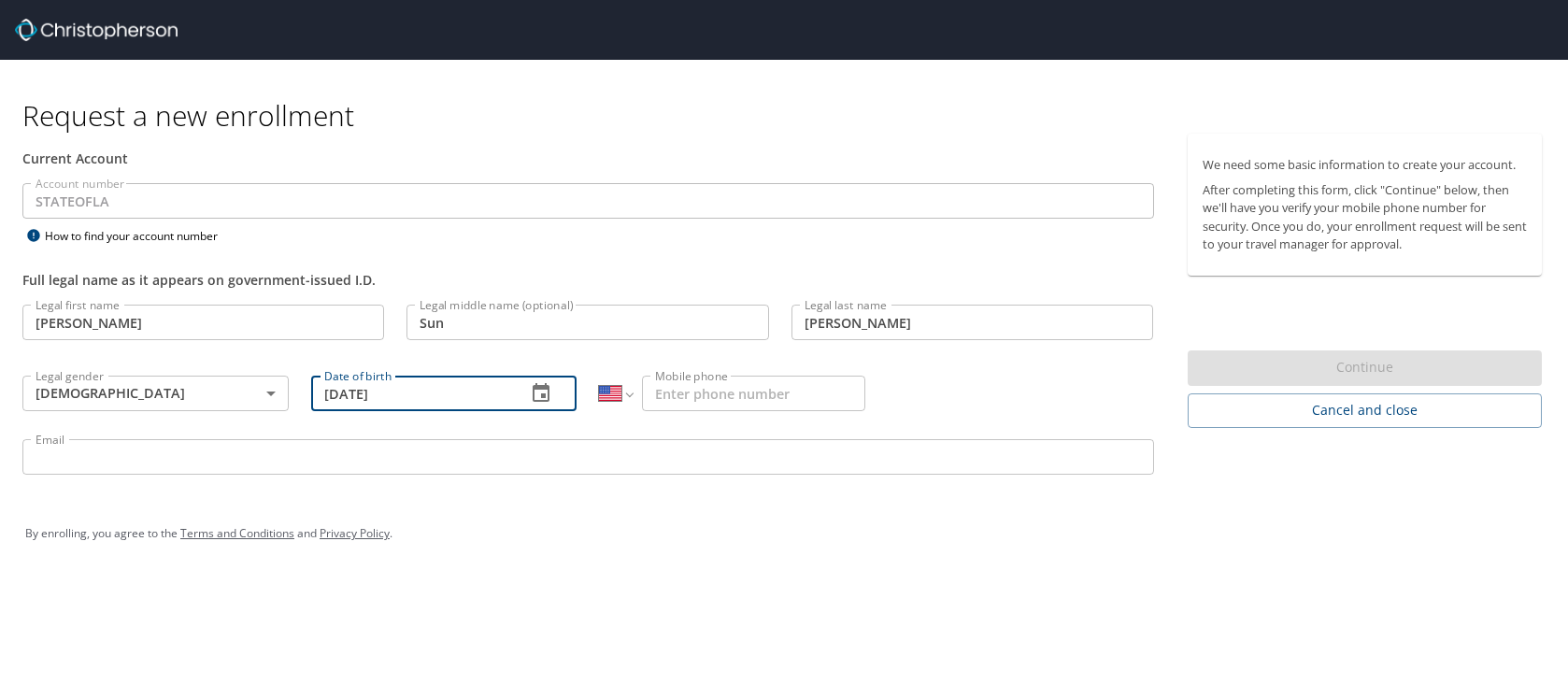
type input "05/07/1989"
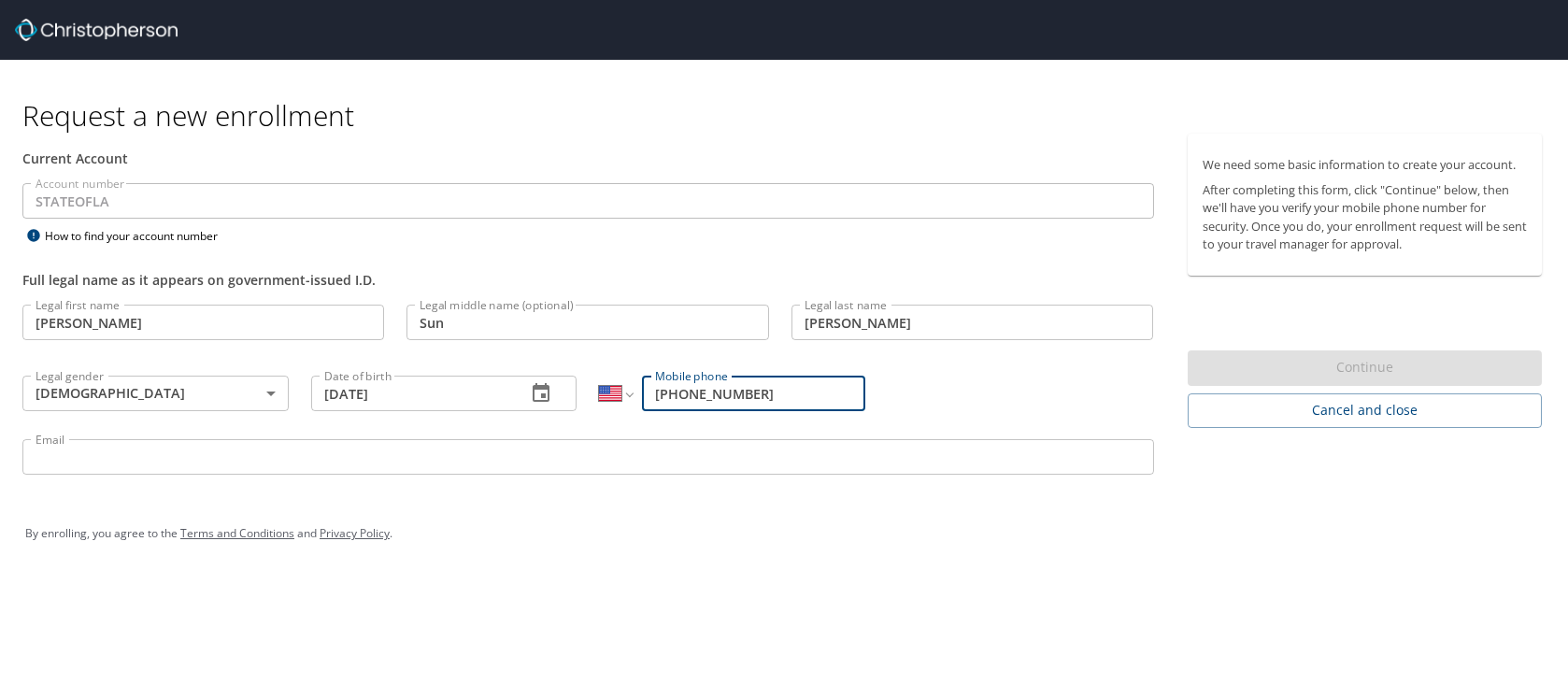
type input "(605) 670-9295"
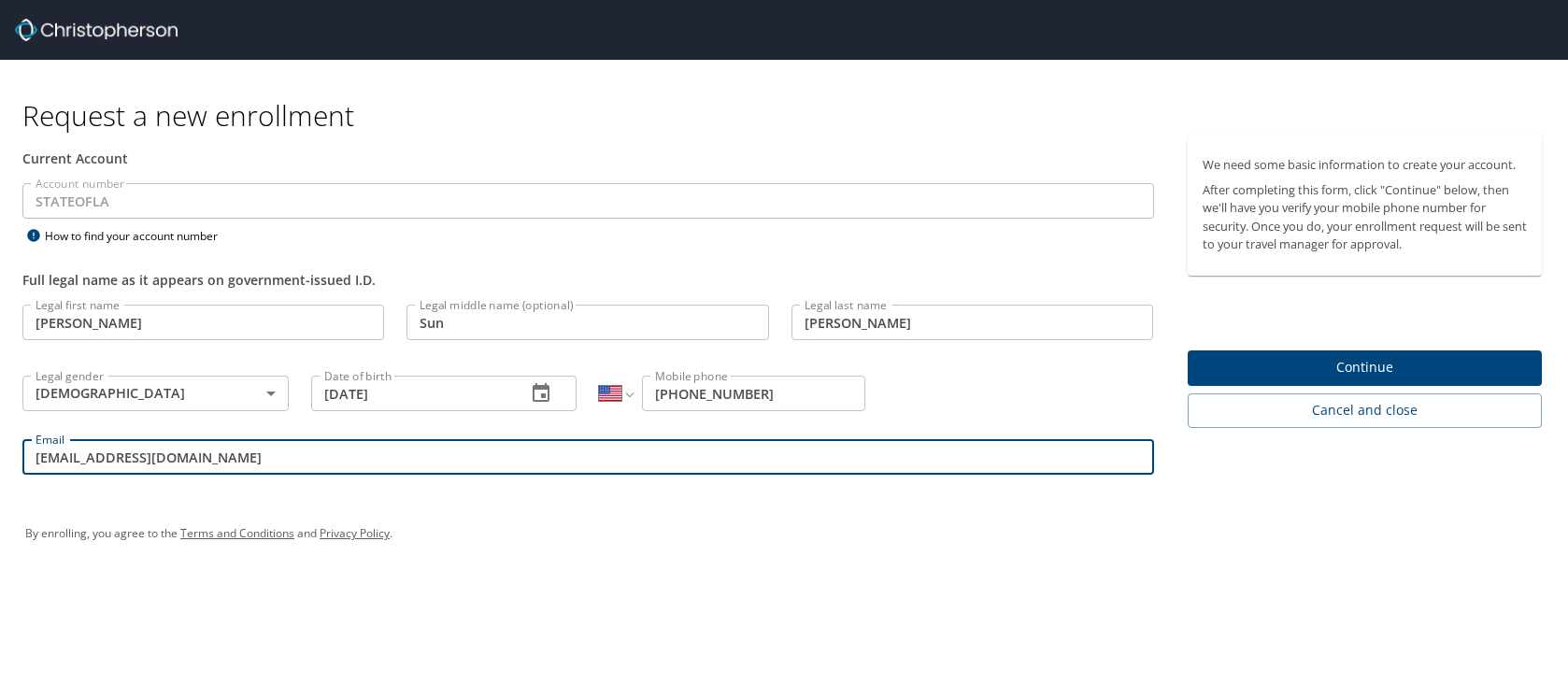
type input "ksc003@lsuhs.edu"
click at [1217, 360] on span "Continue" at bounding box center [1365, 367] width 325 height 23
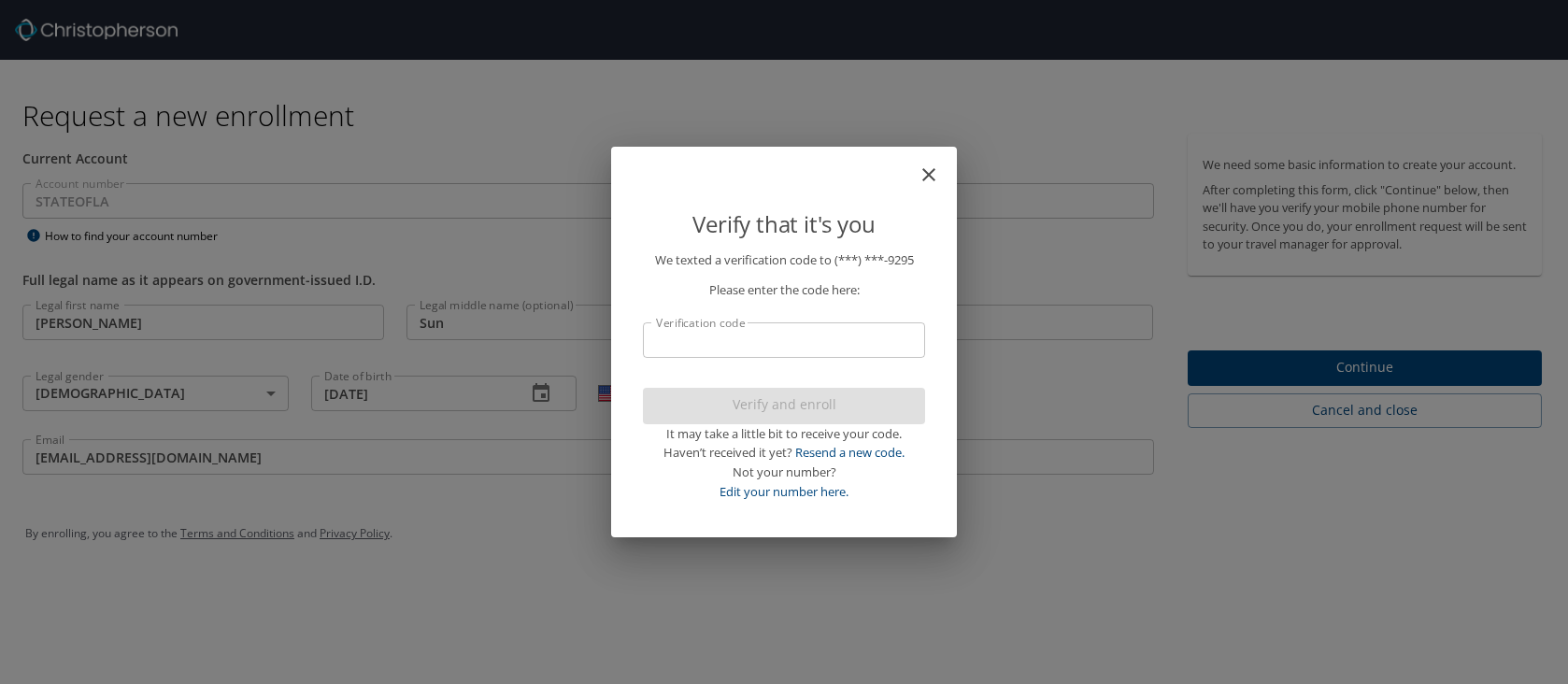
click at [816, 340] on input "Verification code" at bounding box center [784, 340] width 282 height 36
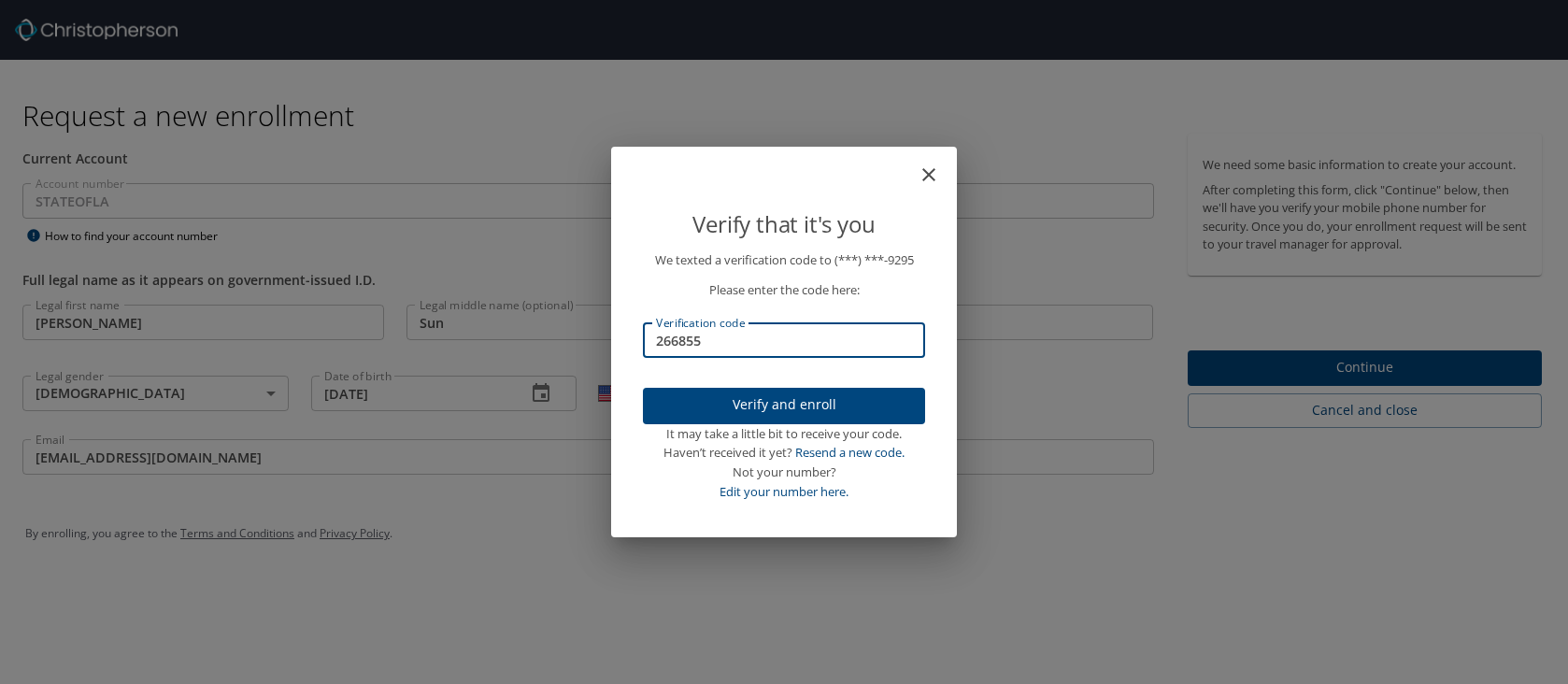
type input "266855"
click at [749, 412] on span "Verify and enroll" at bounding box center [784, 405] width 252 height 23
click at [1313, 375] on div "Verify that it's you We texted a verification code to (***) ***- 9295 Please en…" at bounding box center [784, 342] width 1568 height 684
click at [1361, 367] on div "Verify that it's you We texted a verification code to (***) ***- 9295 Please en…" at bounding box center [784, 342] width 1568 height 684
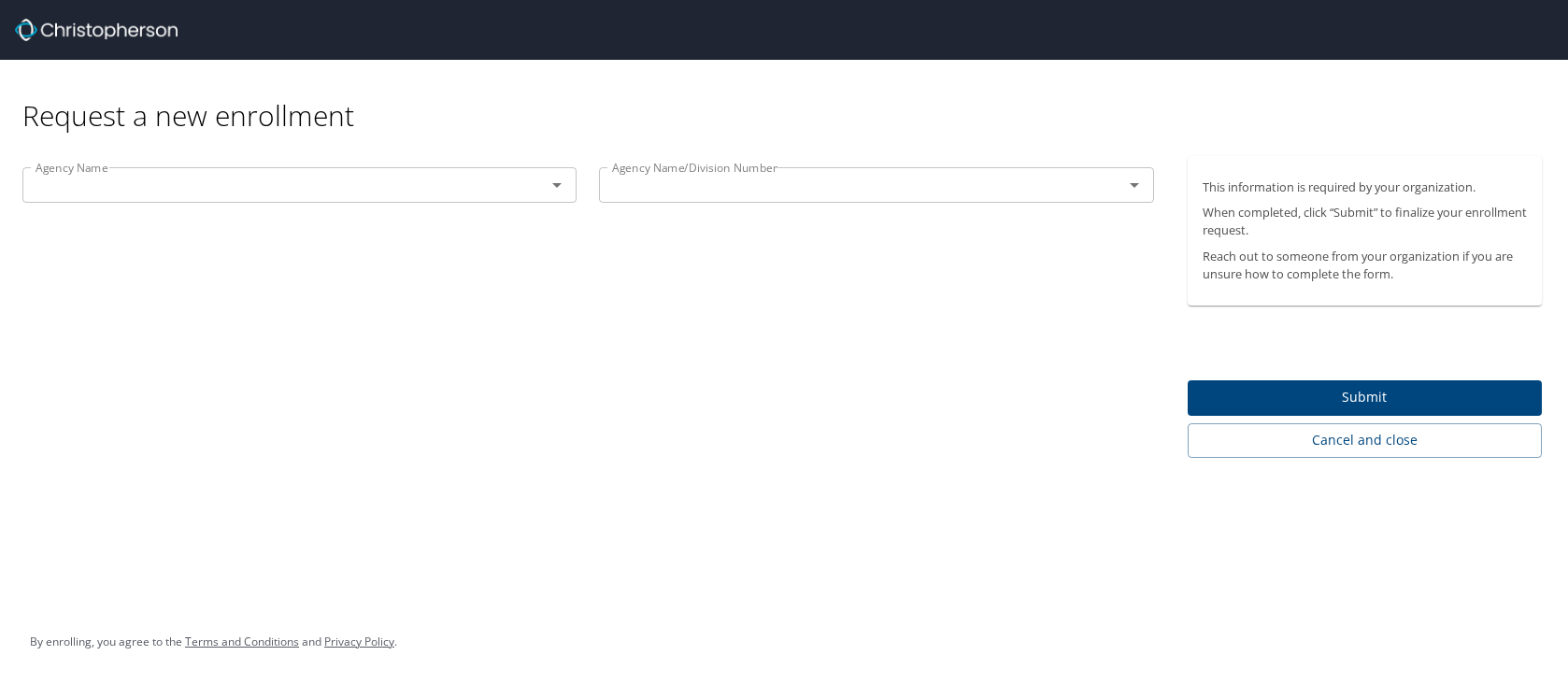
click at [477, 195] on input "text" at bounding box center [271, 185] width 488 height 24
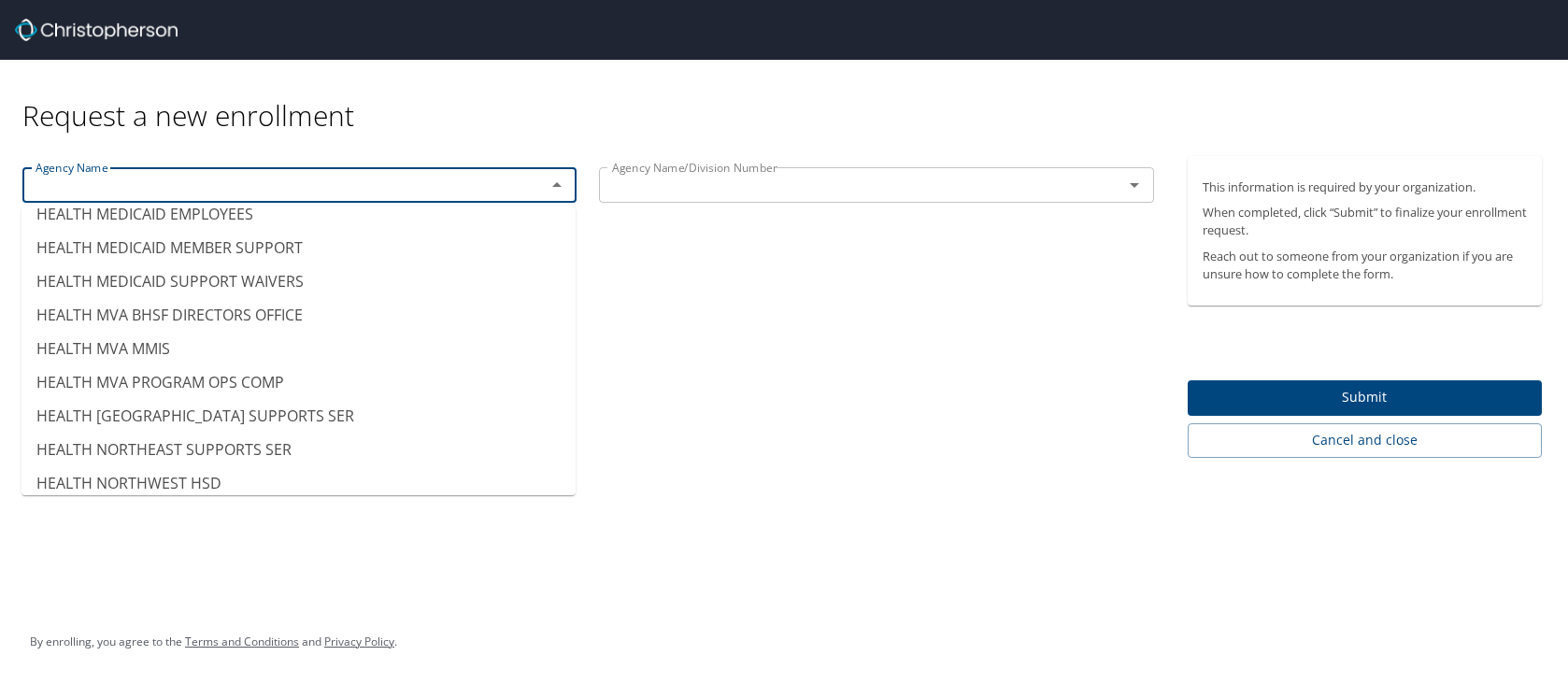
scroll to position [5123, 0]
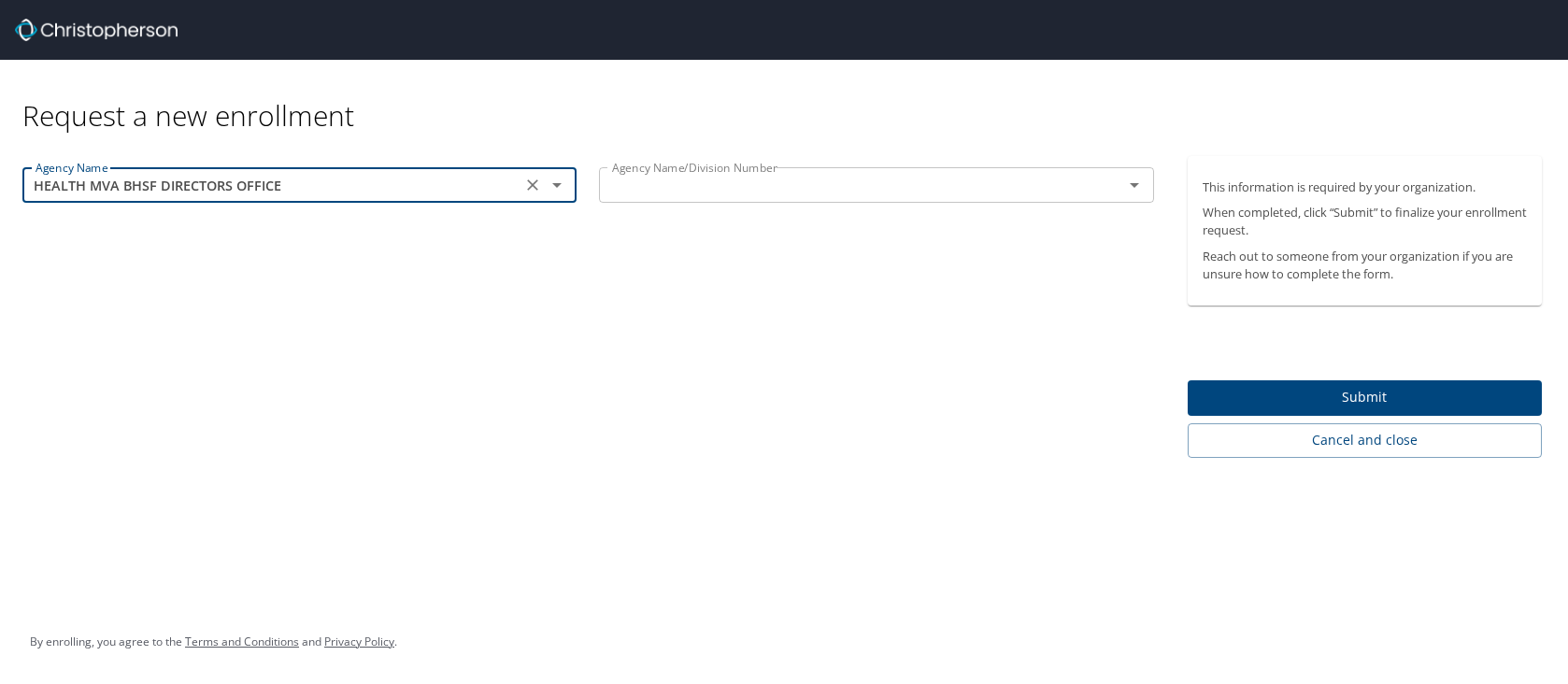
click at [331, 201] on div "HEALTH MVA BHSF DIRECTORS OFFICE Agency Name" at bounding box center [299, 185] width 554 height 36
click at [560, 185] on icon "Open" at bounding box center [556, 185] width 22 height 22
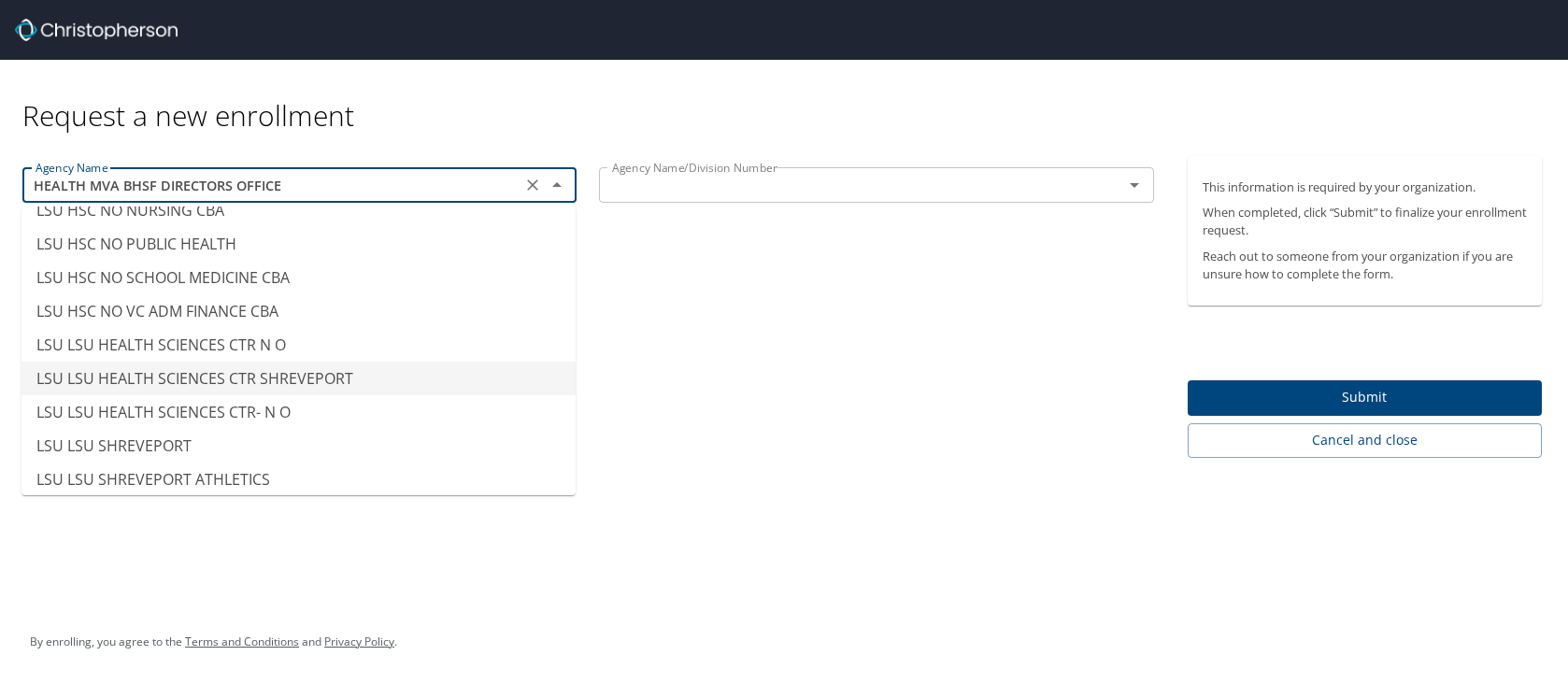
scroll to position [9228, 0]
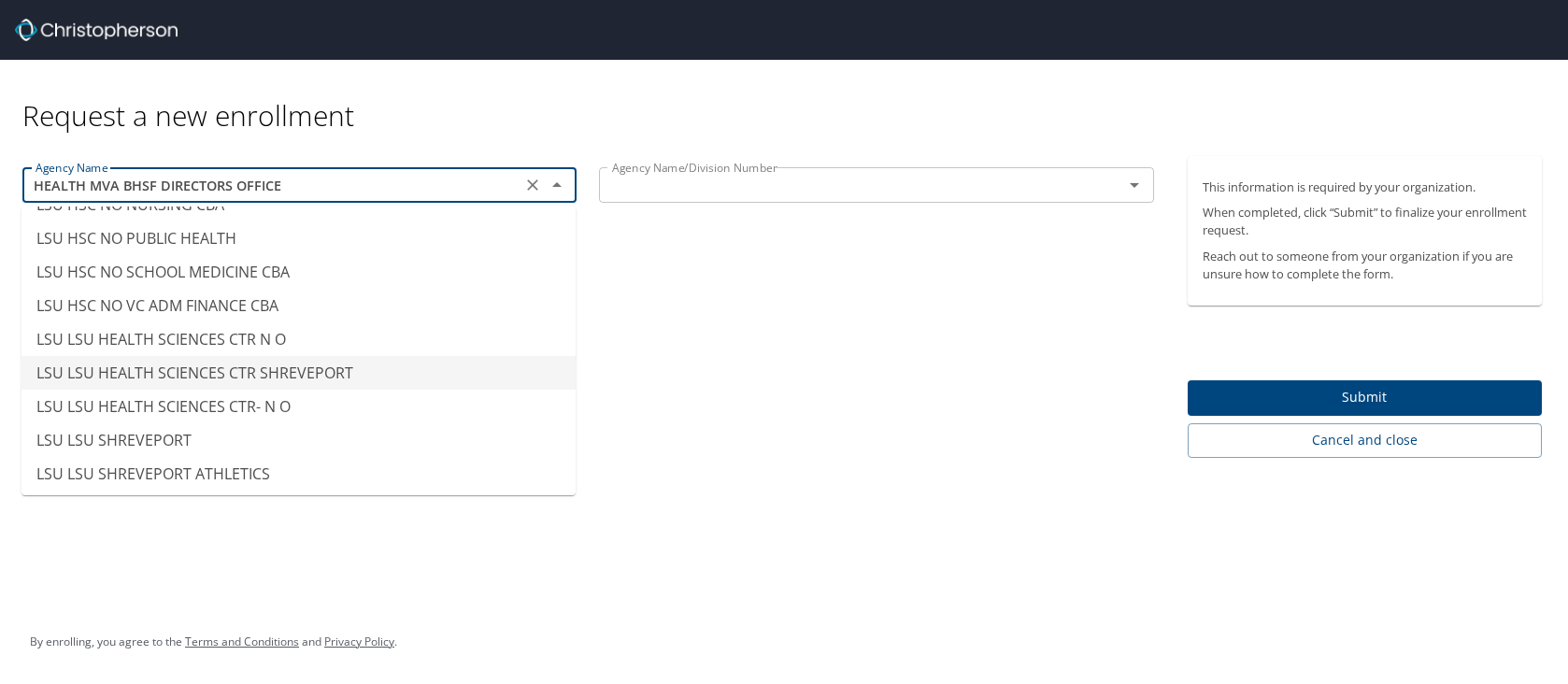
click at [288, 360] on li "LSU LSU HEALTH SCIENCES CTR SHREVEPORT" at bounding box center [298, 372] width 554 height 34
type input "LSU LSU HEALTH SCIENCES CTR SHREVEPORT"
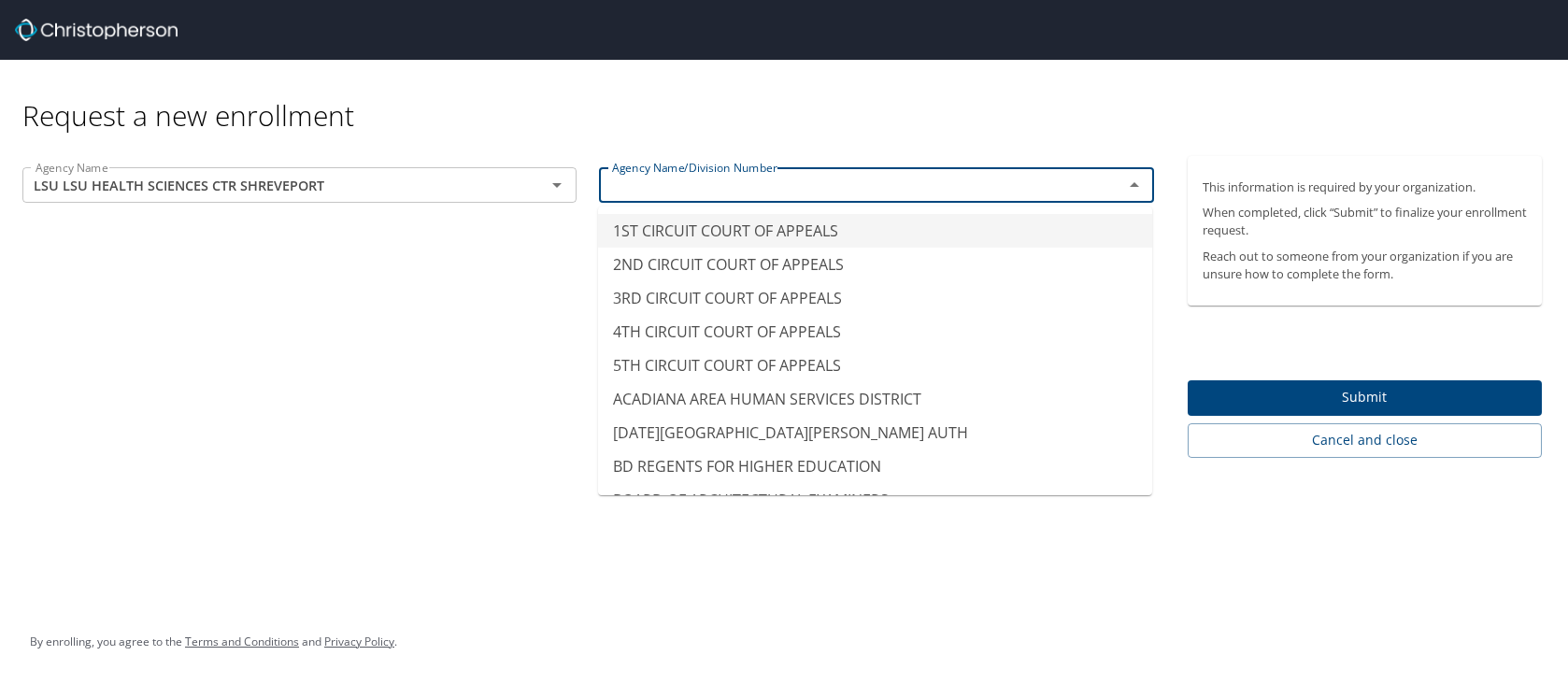
click at [643, 181] on input "text" at bounding box center [848, 185] width 488 height 24
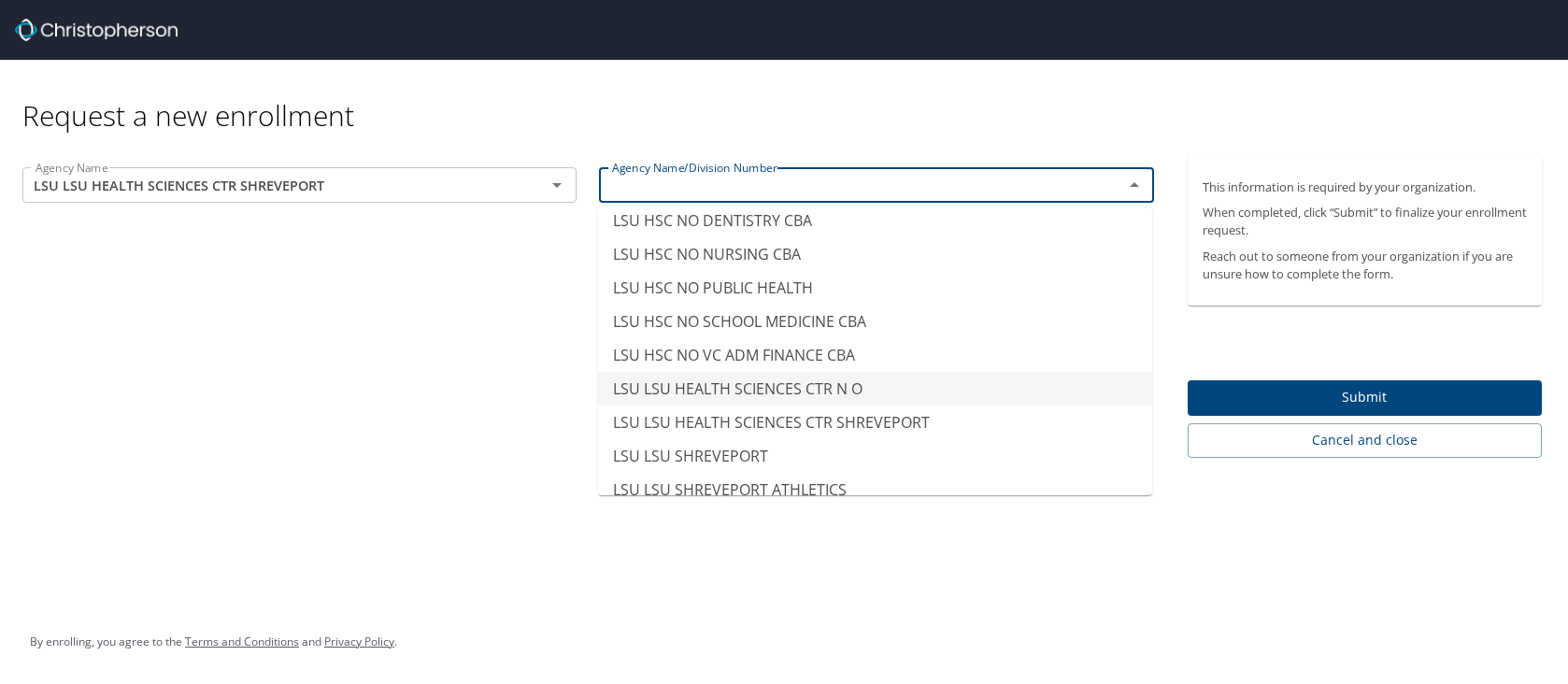
scroll to position [9148, 0]
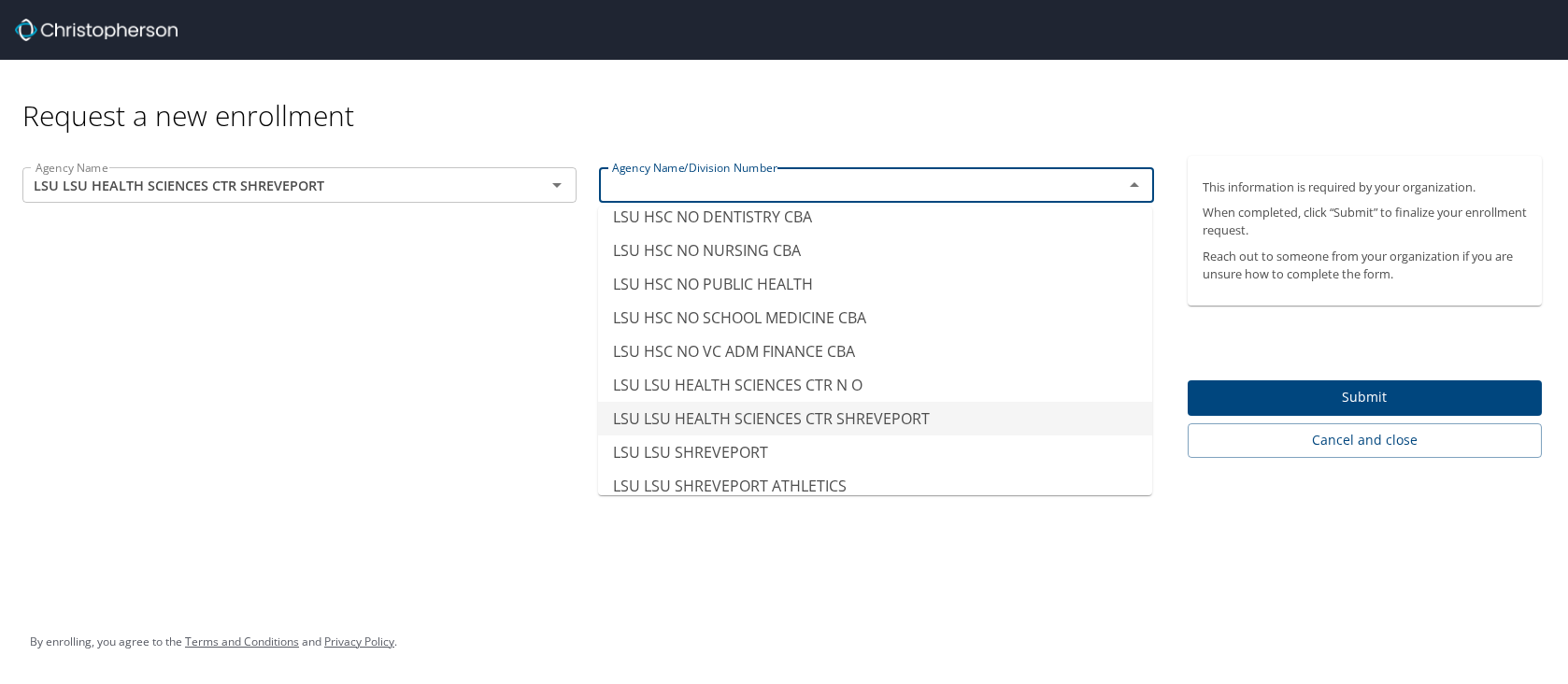
click at [784, 401] on li "LSU LSU HEALTH SCIENCES CTR SHREVEPORT" at bounding box center [875, 418] width 554 height 34
type input "LSU LSU HEALTH SCIENCES CTR SHREVEPORT"
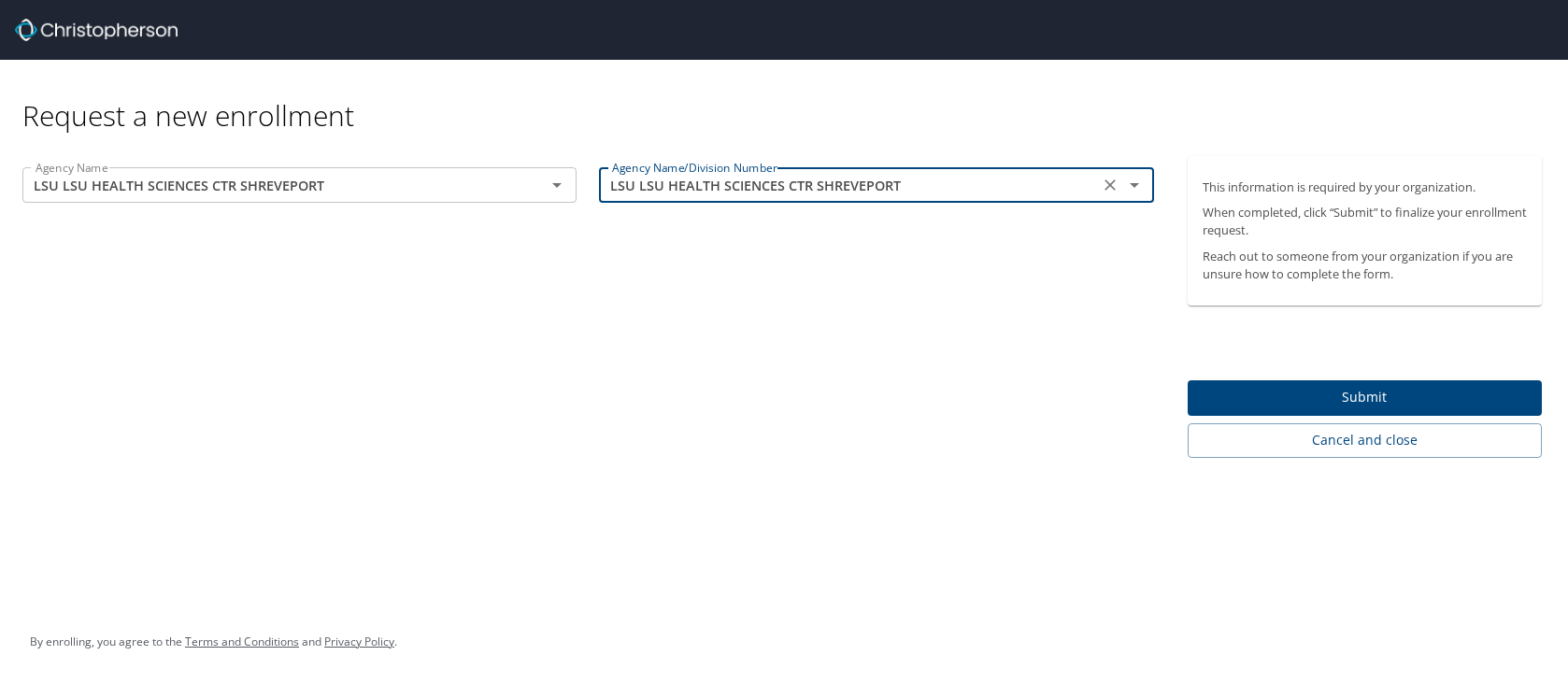
click at [1345, 403] on span "Submit" at bounding box center [1365, 397] width 325 height 23
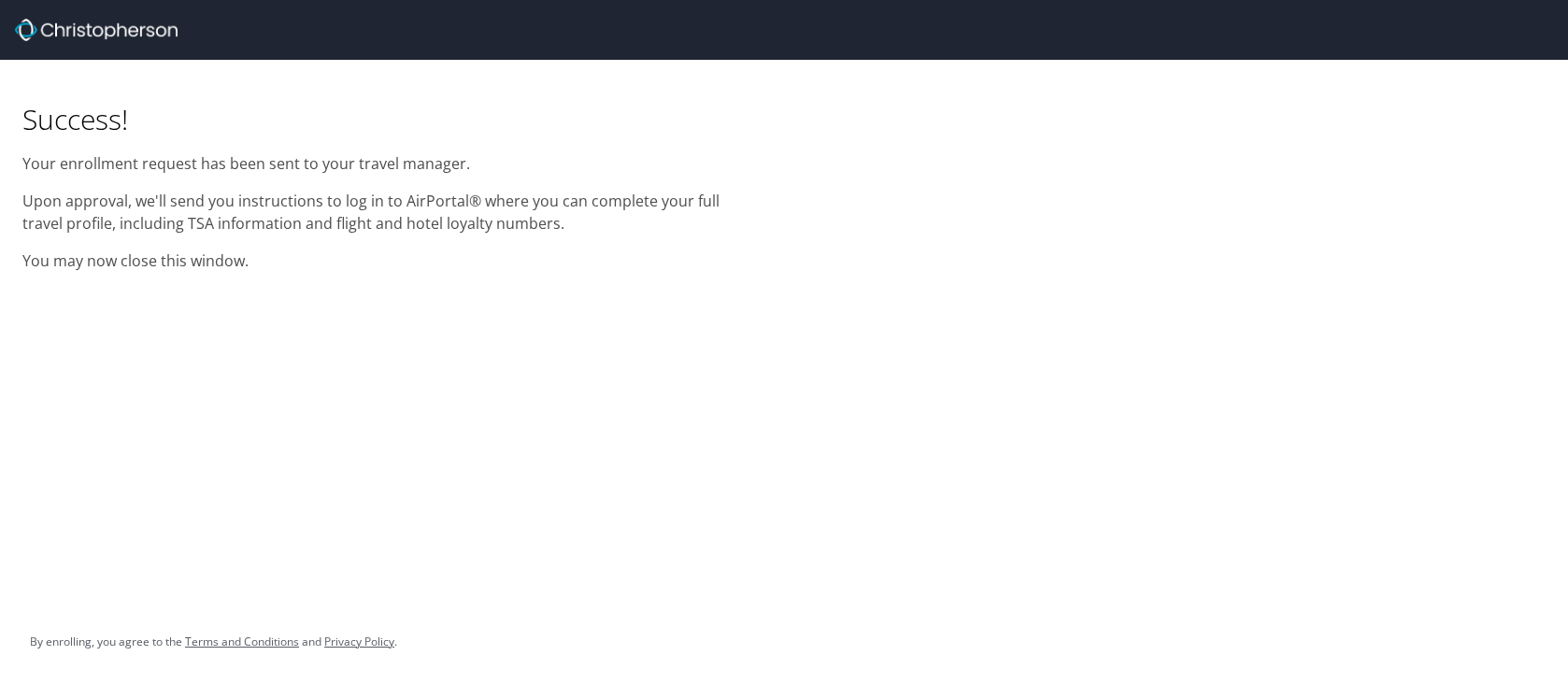
click at [440, 304] on div "Success! Your enrollment request has been sent to your travel manager. Upon app…" at bounding box center [784, 342] width 1568 height 684
